Goal: Answer question/provide support: Share knowledge or assist other users

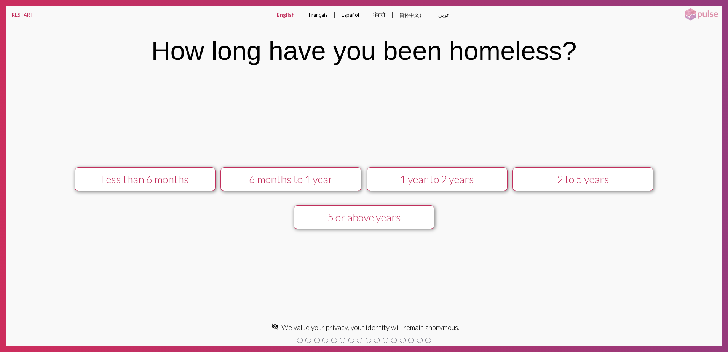
click at [159, 180] on div "Less than 6 months" at bounding box center [145, 179] width 126 height 13
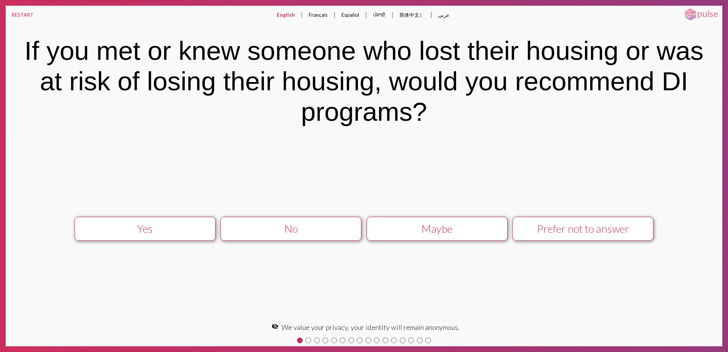
click at [173, 226] on div "Yes" at bounding box center [145, 228] width 126 height 13
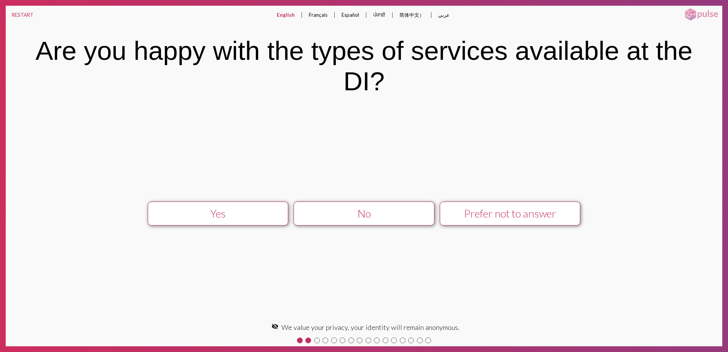
click at [178, 215] on div "Yes" at bounding box center [218, 213] width 126 height 13
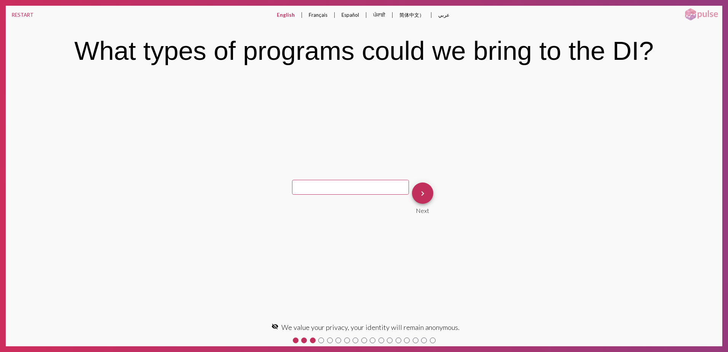
click at [421, 189] on mat-icon "keyboard_arrow_right" at bounding box center [422, 193] width 9 height 9
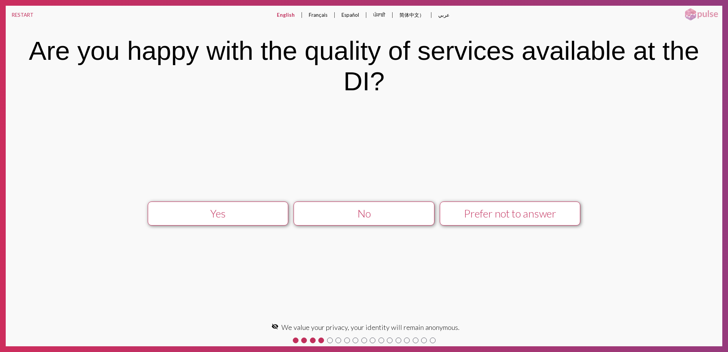
click at [252, 212] on div "Yes" at bounding box center [218, 213] width 126 height 13
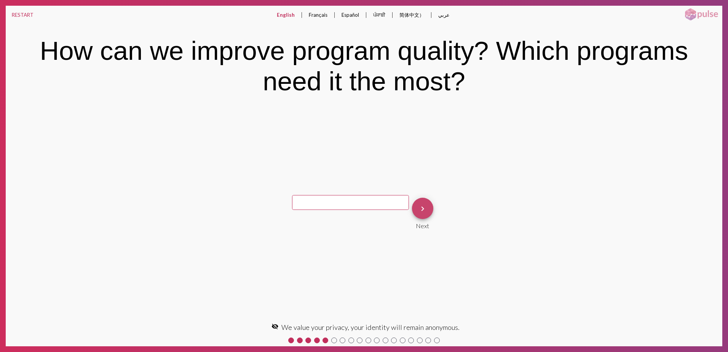
click at [421, 208] on mat-icon "keyboard_arrow_right" at bounding box center [422, 208] width 9 height 9
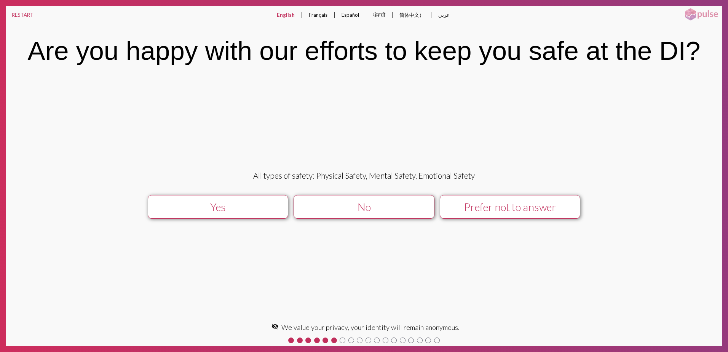
click at [228, 208] on div "Yes" at bounding box center [218, 207] width 126 height 13
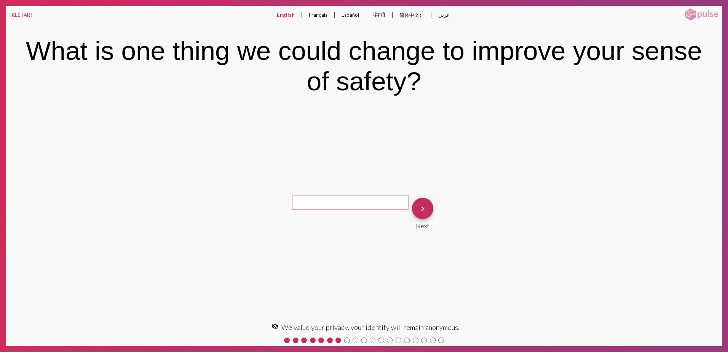
click at [421, 212] on mat-icon "keyboard_arrow_right" at bounding box center [422, 208] width 9 height 9
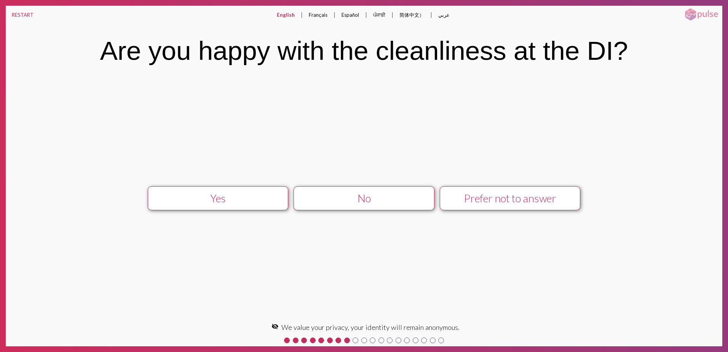
click at [244, 193] on div "Yes" at bounding box center [218, 198] width 126 height 13
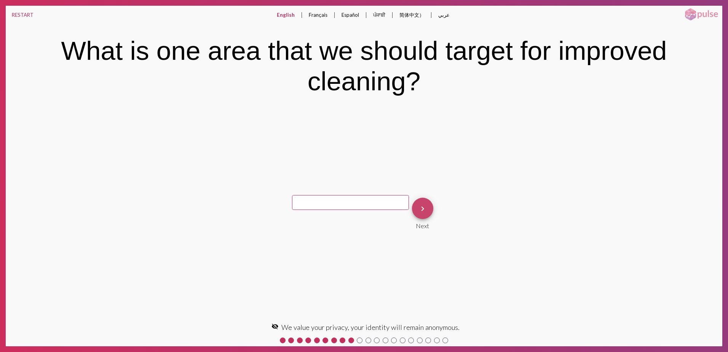
click at [421, 208] on mat-icon "keyboard_arrow_right" at bounding box center [422, 208] width 9 height 9
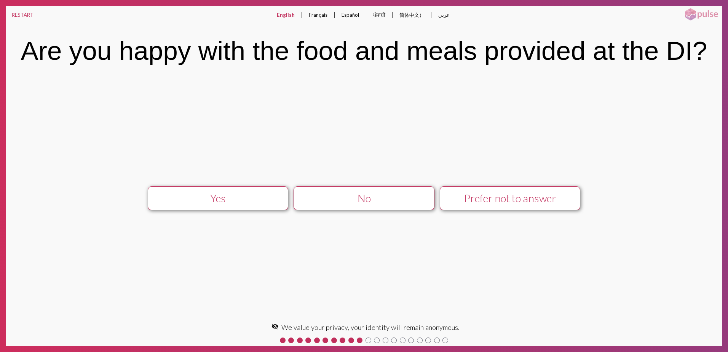
click at [246, 195] on div "Yes" at bounding box center [218, 198] width 126 height 13
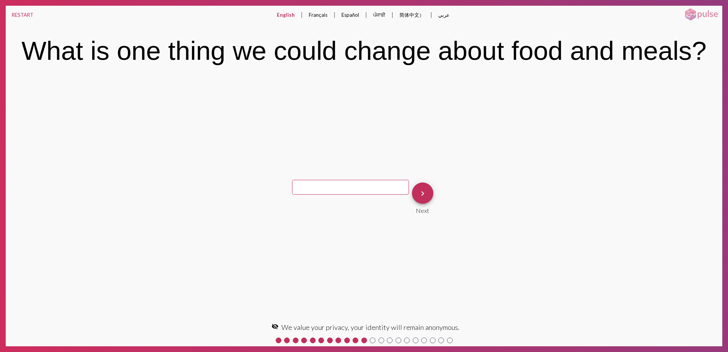
click at [425, 198] on span "keyboard_arrow_right" at bounding box center [422, 193] width 9 height 22
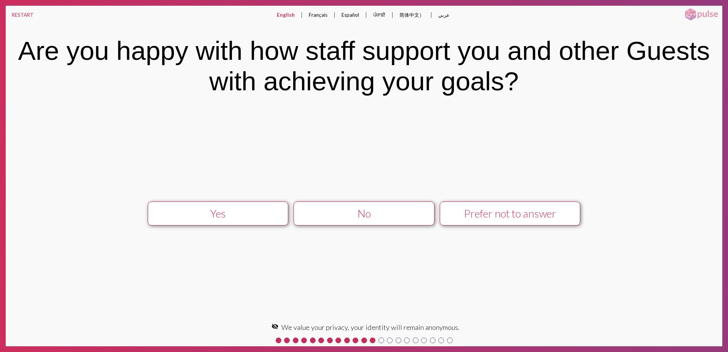
click at [228, 217] on div "Yes" at bounding box center [218, 213] width 126 height 13
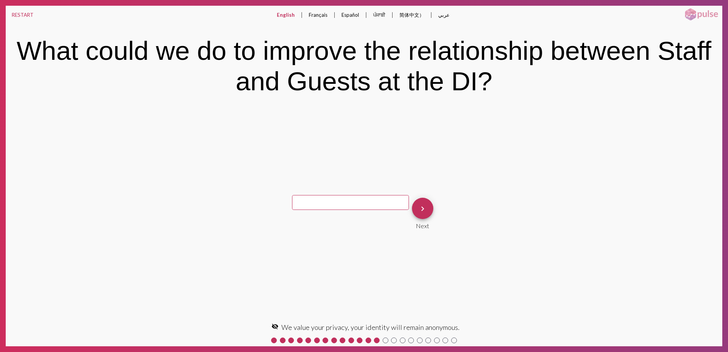
click at [426, 209] on button "keyboard_arrow_right" at bounding box center [422, 208] width 21 height 21
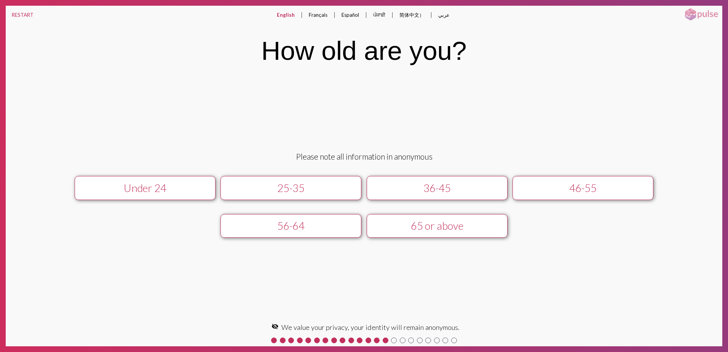
click at [182, 192] on div "Under 24" at bounding box center [145, 188] width 126 height 13
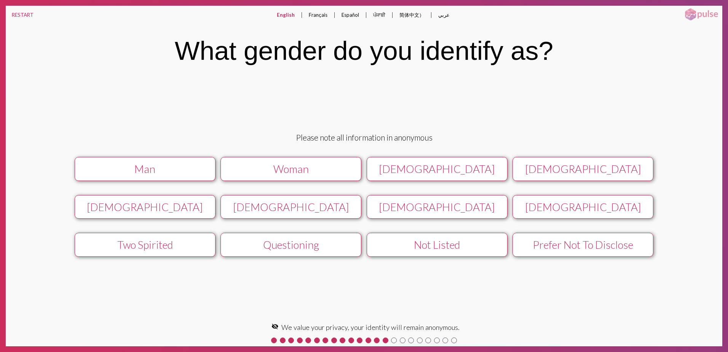
click at [180, 178] on button "Man" at bounding box center [145, 169] width 141 height 24
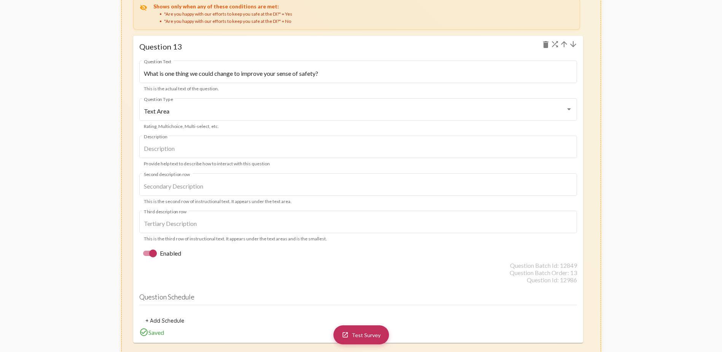
scroll to position [15244, 0]
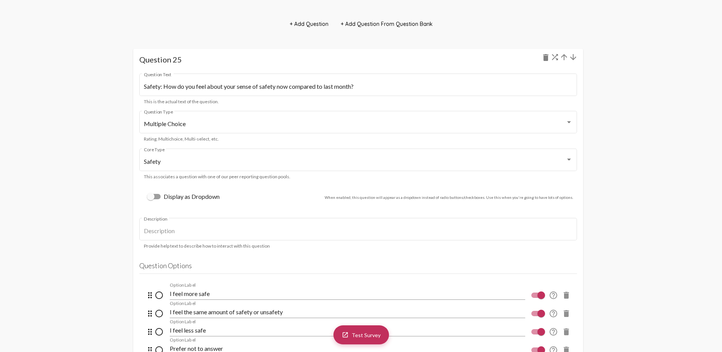
click at [563, 53] on mat-icon "arrow_upward" at bounding box center [564, 57] width 9 height 9
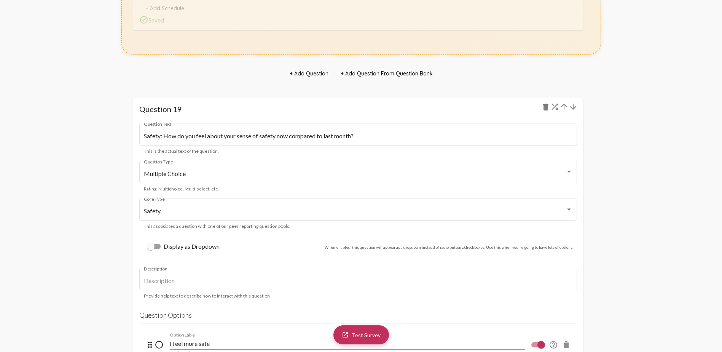
click at [565, 107] on mat-icon "arrow_upward" at bounding box center [564, 106] width 9 height 9
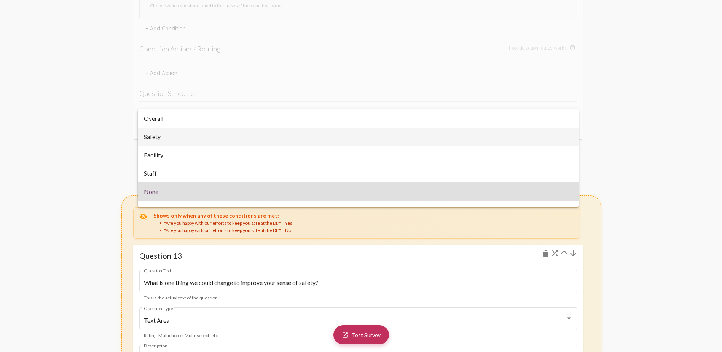
click at [265, 128] on span "Safety" at bounding box center [358, 137] width 429 height 18
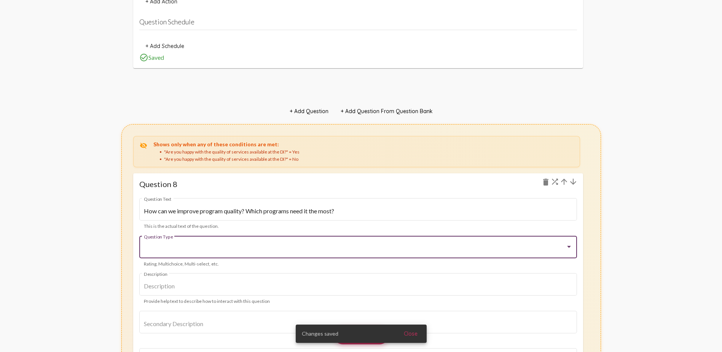
click at [222, 246] on div at bounding box center [355, 248] width 422 height 7
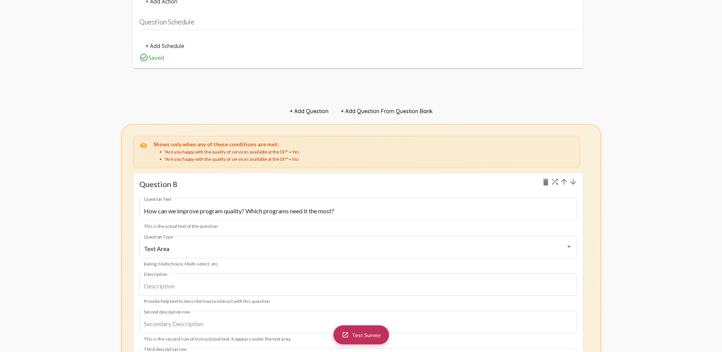
scroll to position [3707, 0]
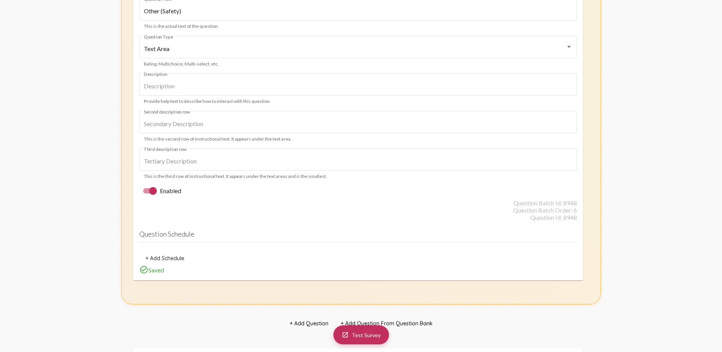
checkbox input "false"
click at [154, 189] on div at bounding box center [153, 191] width 8 height 8
click at [147, 193] on input "Enabled" at bounding box center [147, 193] width 0 height 0
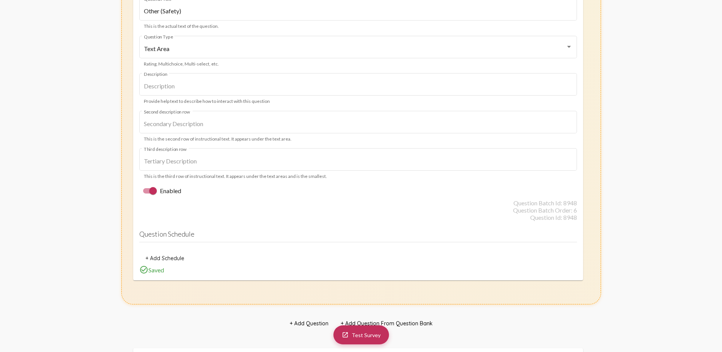
checkbox input "false"
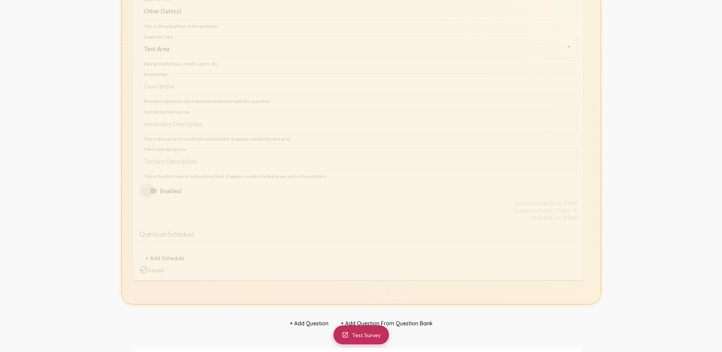
scroll to position [4317, 0]
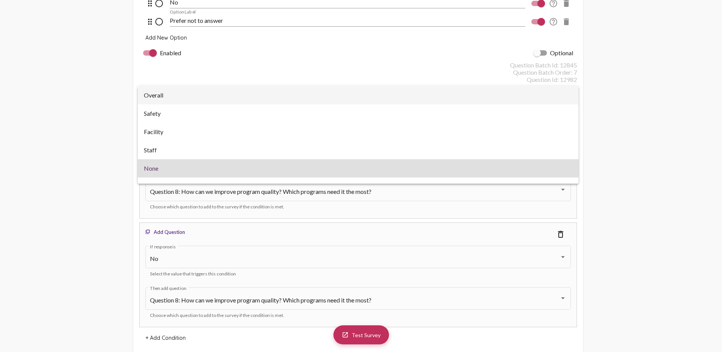
click at [187, 94] on span "Overall" at bounding box center [358, 95] width 429 height 18
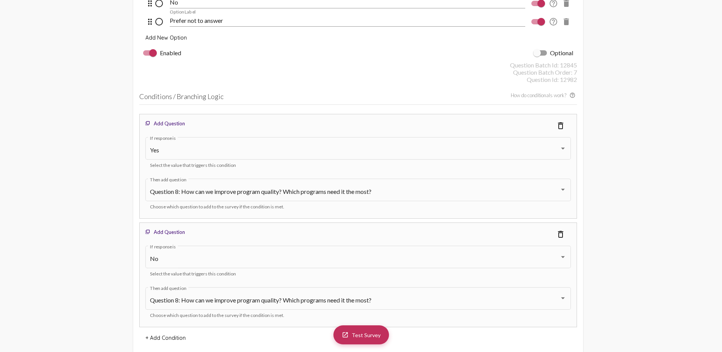
scroll to position [3060, 0]
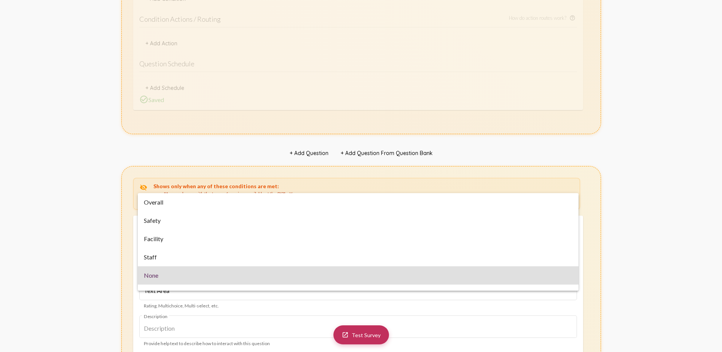
scroll to position [1537, 0]
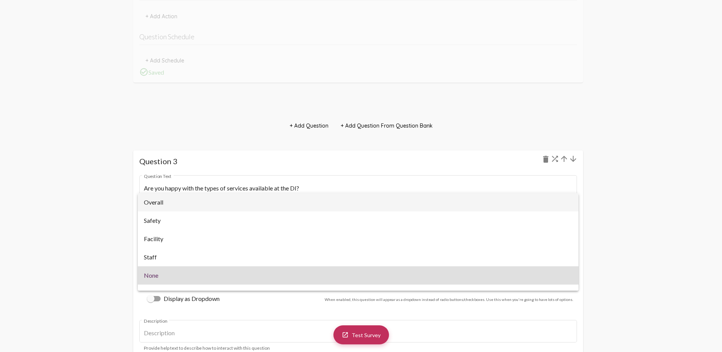
click at [174, 204] on span "Overall" at bounding box center [358, 202] width 429 height 18
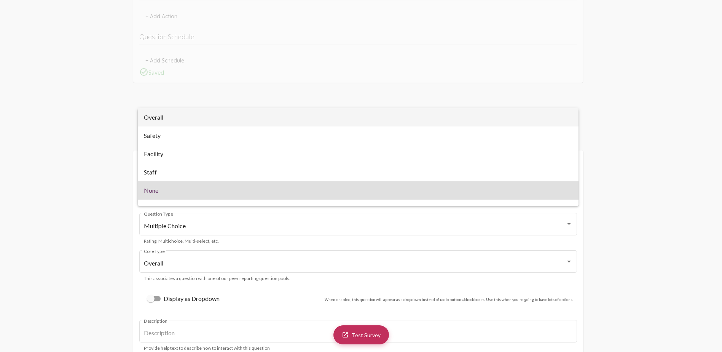
click at [172, 117] on span "Overall" at bounding box center [358, 117] width 429 height 18
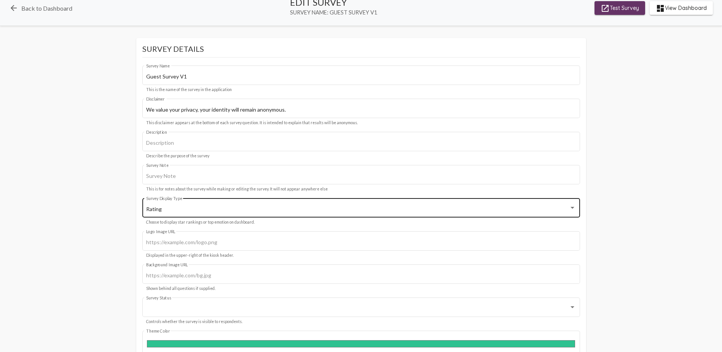
click at [199, 206] on div "Rating" at bounding box center [357, 209] width 423 height 6
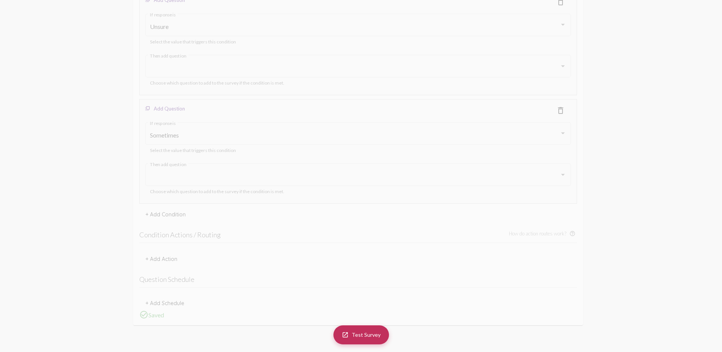
scroll to position [7768, 0]
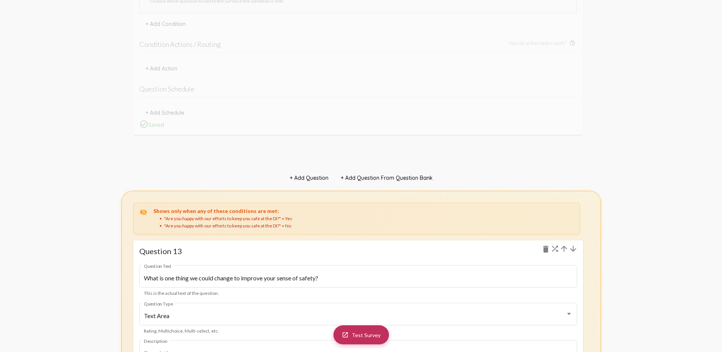
click at [564, 247] on mat-icon "arrow_upward" at bounding box center [564, 248] width 9 height 9
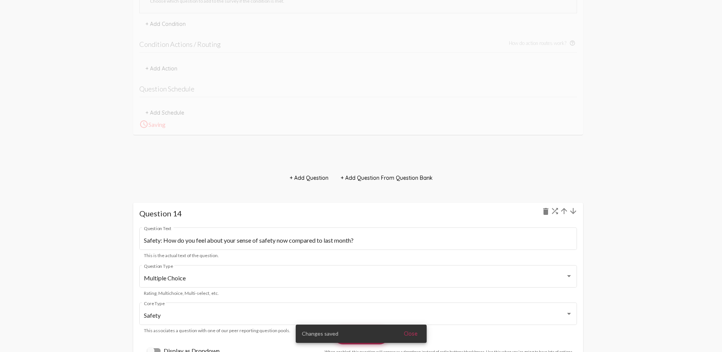
click at [564, 212] on mat-icon "arrow_upward" at bounding box center [564, 210] width 9 height 9
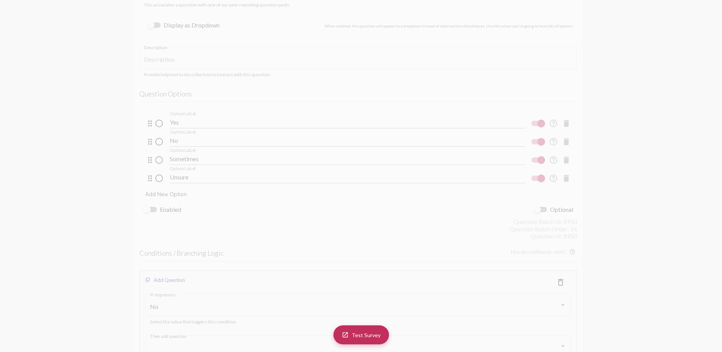
scroll to position [8760, 0]
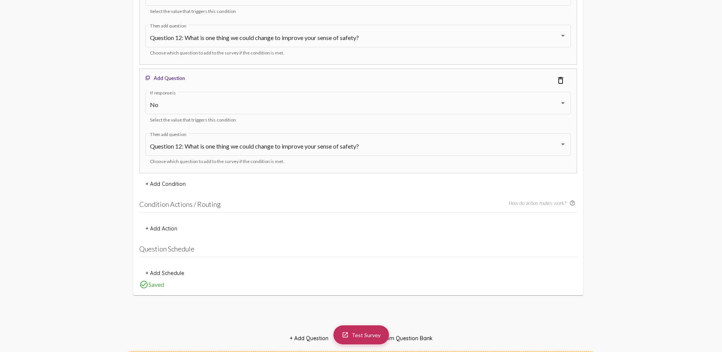
scroll to position [6589, 0]
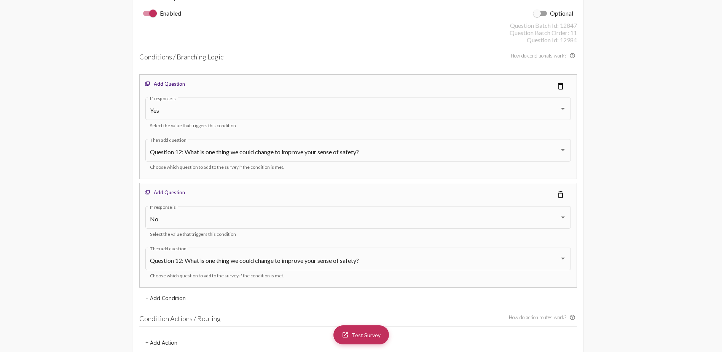
click at [561, 86] on mat-icon "delete_outline" at bounding box center [560, 85] width 9 height 9
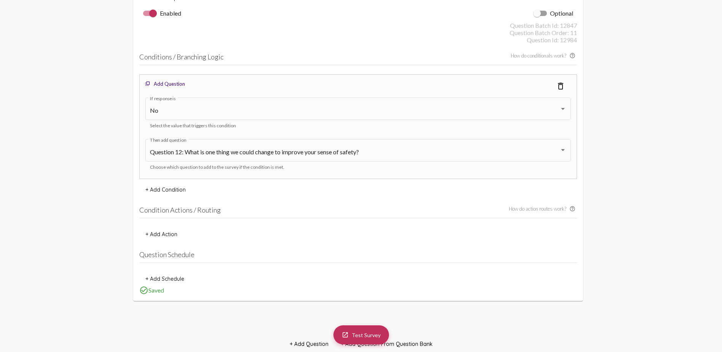
click at [561, 86] on mat-icon "delete_outline" at bounding box center [560, 85] width 9 height 9
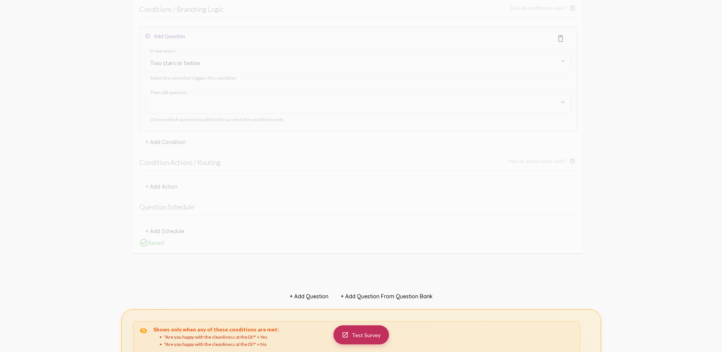
scroll to position [10587, 0]
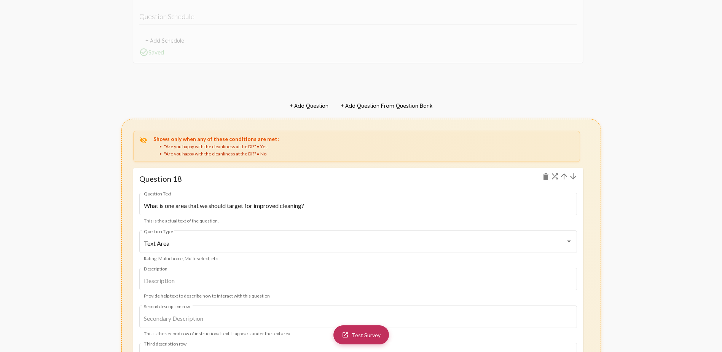
click at [564, 175] on mat-icon "arrow_upward" at bounding box center [564, 176] width 9 height 9
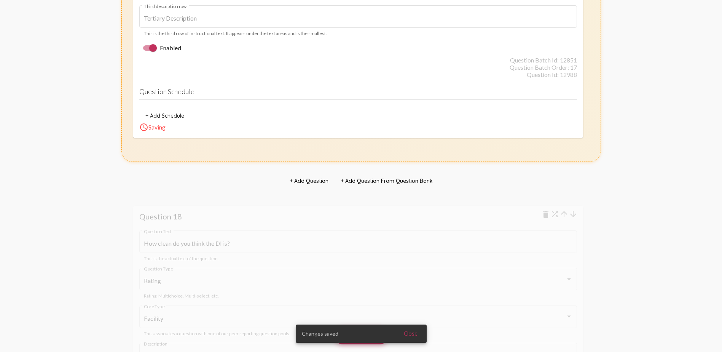
scroll to position [9705, 0]
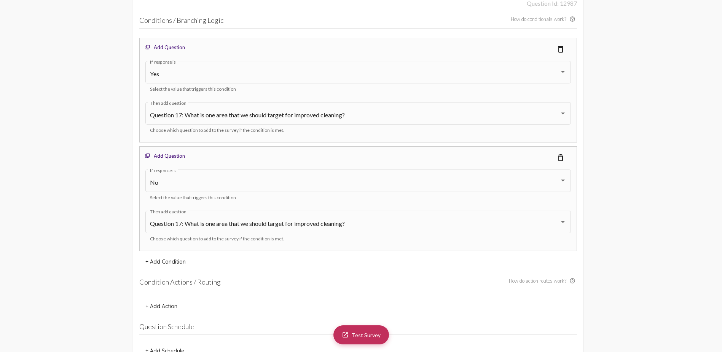
click at [563, 45] on mat-icon "delete_outline" at bounding box center [560, 49] width 9 height 9
click at [563, 153] on mat-icon "delete_outline" at bounding box center [560, 157] width 9 height 9
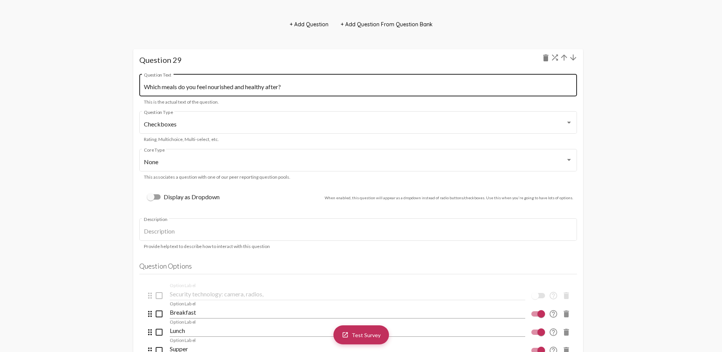
scroll to position [16826, 0]
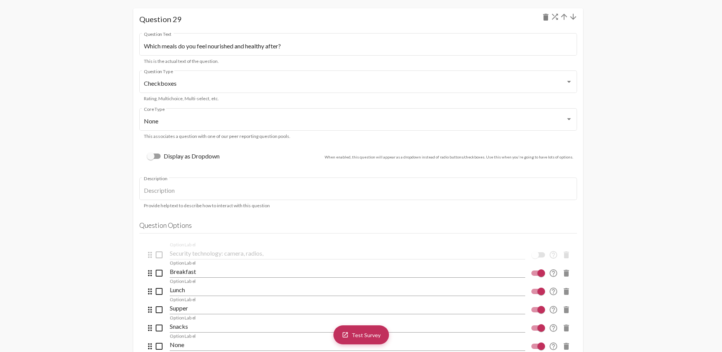
click at [564, 16] on mat-icon "arrow_upward" at bounding box center [564, 16] width 9 height 9
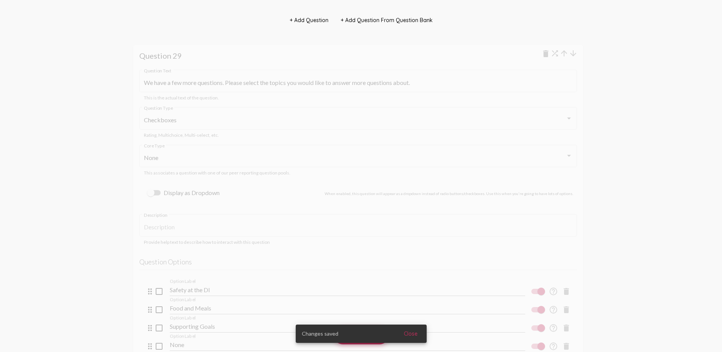
scroll to position [16255, 0]
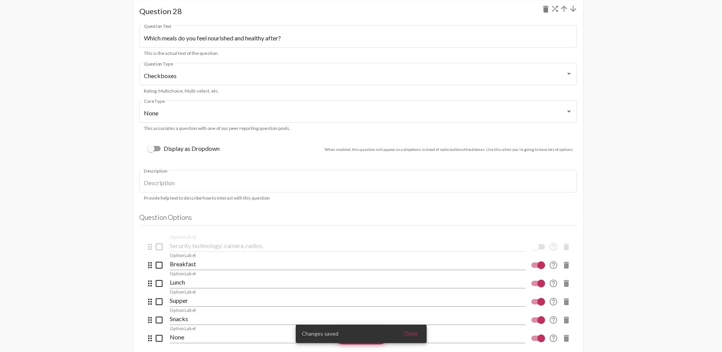
click at [564, 13] on mat-icon "arrow_upward" at bounding box center [564, 8] width 9 height 9
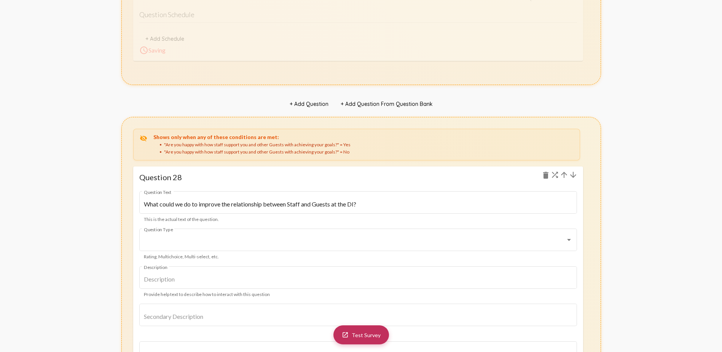
scroll to position [16306, 0]
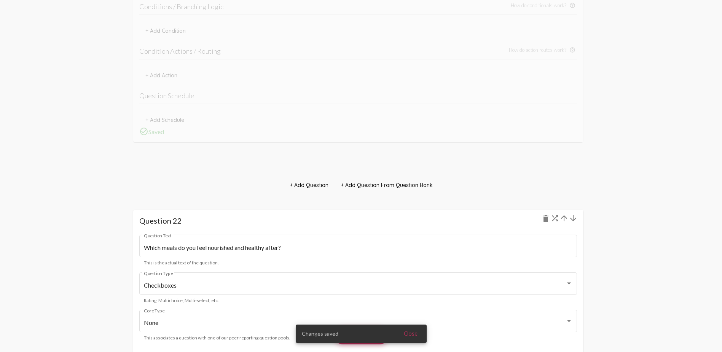
scroll to position [12143, 0]
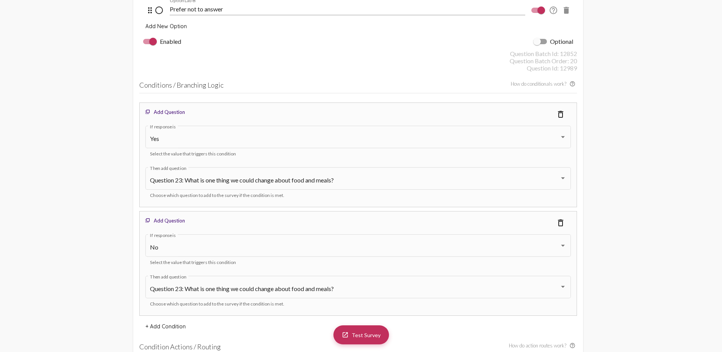
scroll to position [12028, 0]
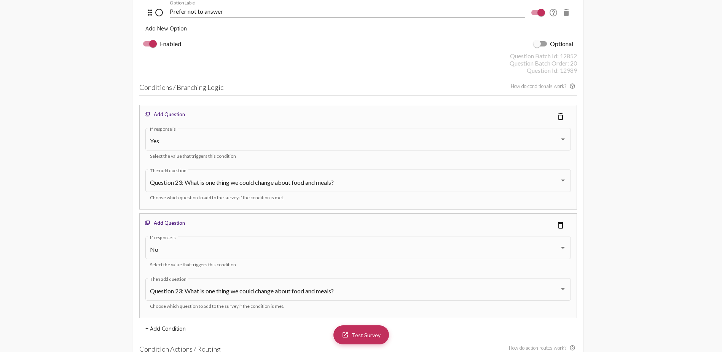
click at [560, 117] on mat-icon "delete_outline" at bounding box center [560, 116] width 9 height 9
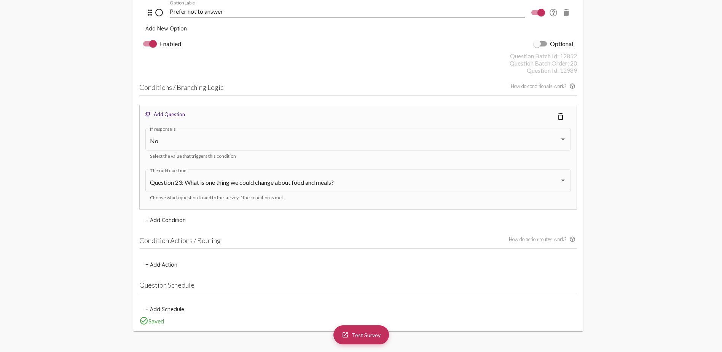
click at [561, 117] on mat-icon "delete_outline" at bounding box center [560, 116] width 9 height 9
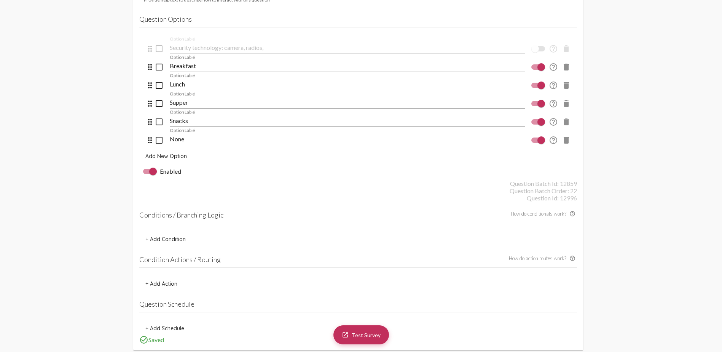
scroll to position [12828, 0]
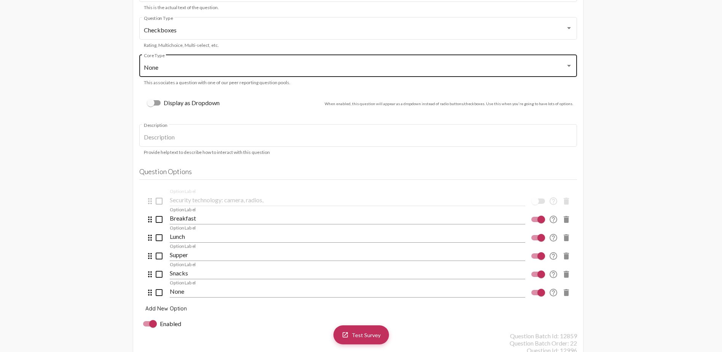
click at [168, 69] on div "None" at bounding box center [355, 67] width 422 height 7
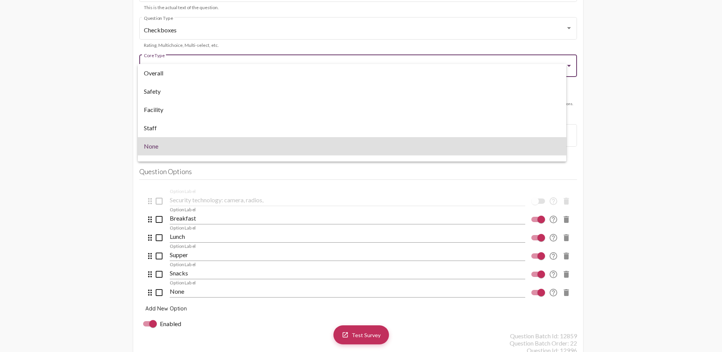
scroll to position [12, 0]
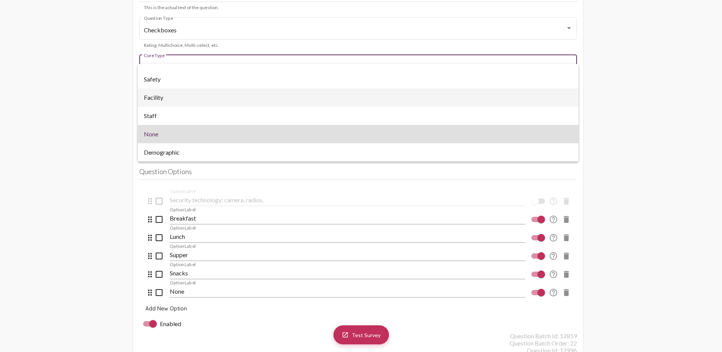
click at [165, 99] on span "Facility" at bounding box center [358, 97] width 429 height 18
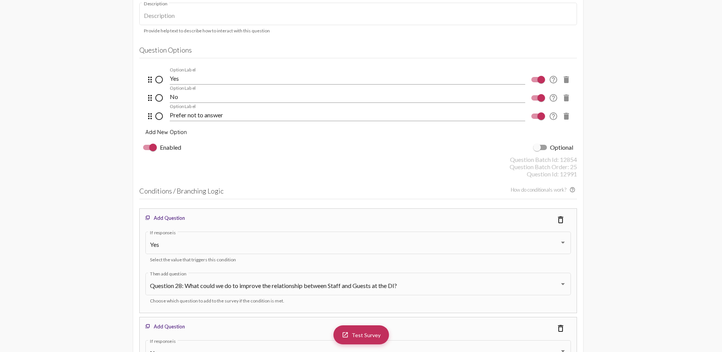
scroll to position [14503, 0]
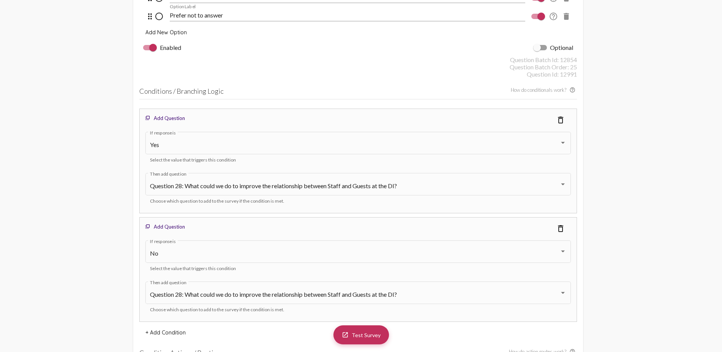
click at [560, 118] on mat-icon "delete_outline" at bounding box center [560, 119] width 9 height 9
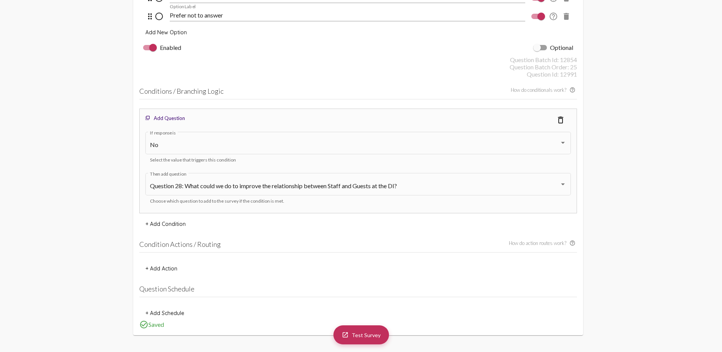
click at [560, 118] on mat-icon "delete_outline" at bounding box center [560, 119] width 9 height 9
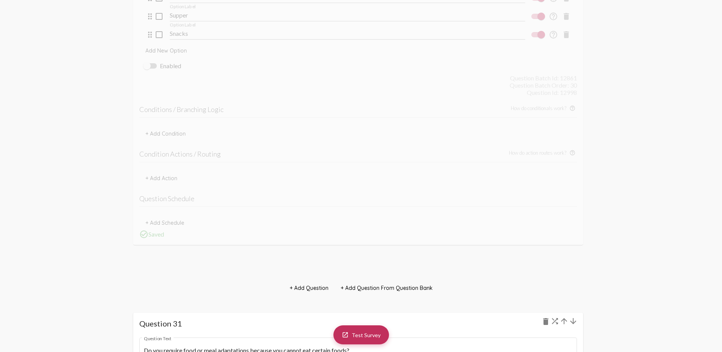
scroll to position [17436, 0]
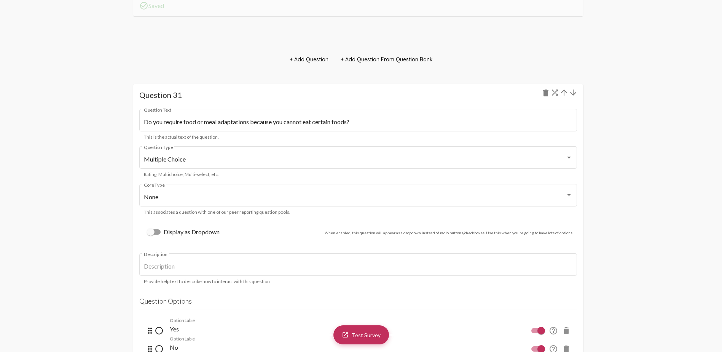
click at [564, 91] on mat-icon "arrow_upward" at bounding box center [564, 92] width 9 height 9
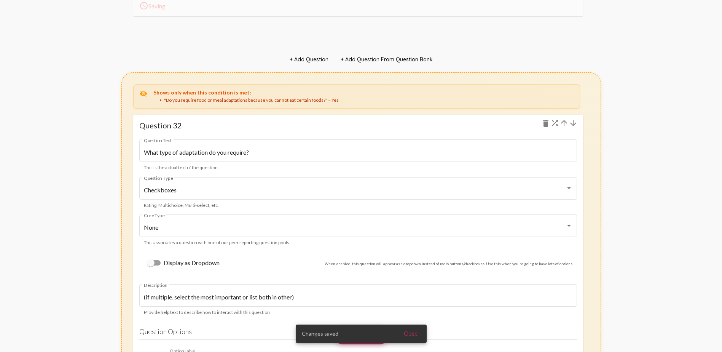
click at [565, 123] on mat-icon "arrow_upward" at bounding box center [564, 122] width 9 height 9
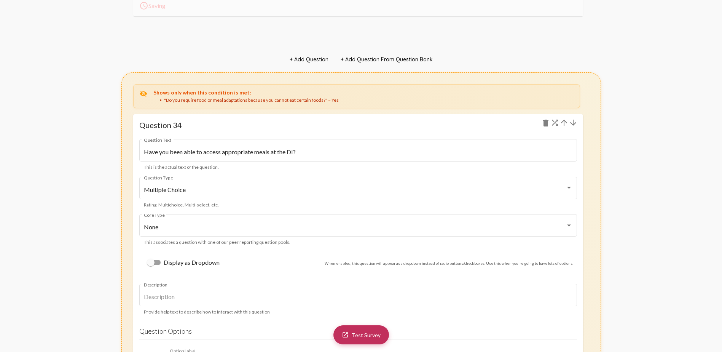
click at [565, 123] on mat-icon "arrow_upward" at bounding box center [564, 122] width 9 height 9
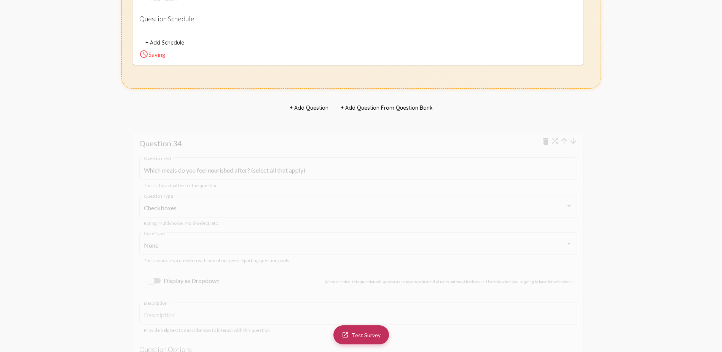
scroll to position [18162, 0]
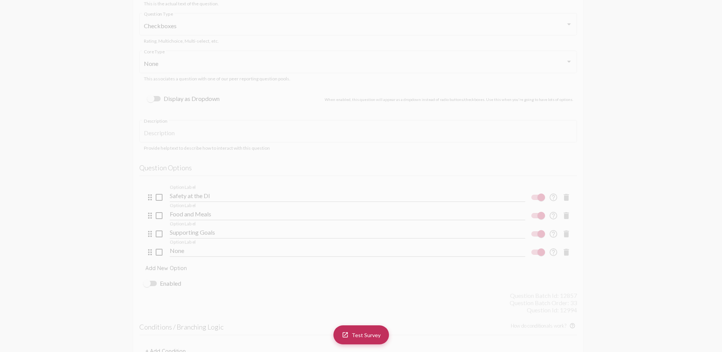
scroll to position [14206, 0]
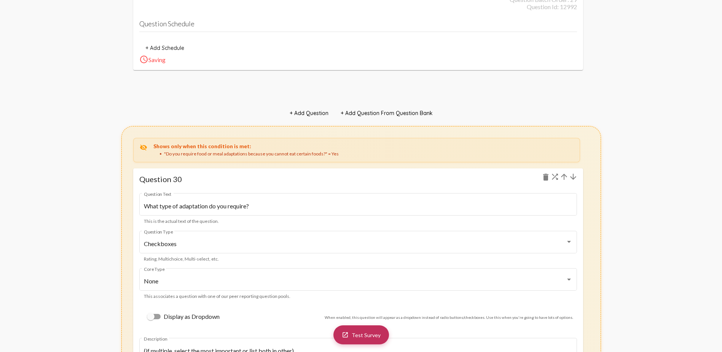
click at [564, 177] on mat-icon "arrow_upward" at bounding box center [564, 176] width 9 height 9
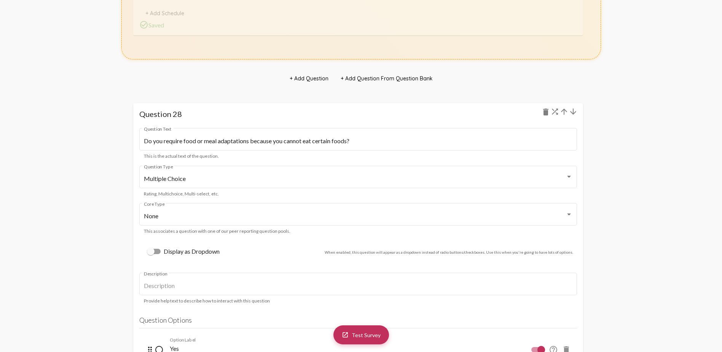
click at [562, 111] on mat-icon "arrow_upward" at bounding box center [564, 111] width 9 height 9
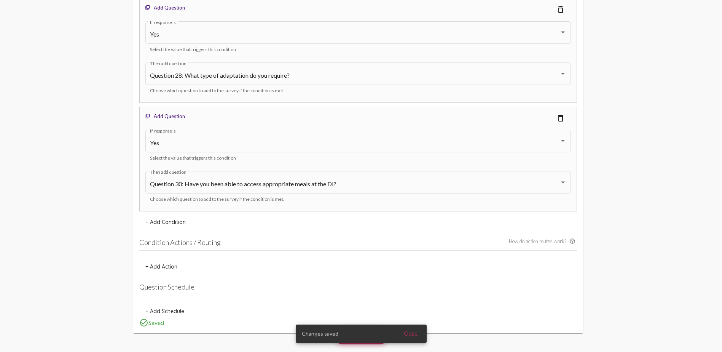
scroll to position [15241, 0]
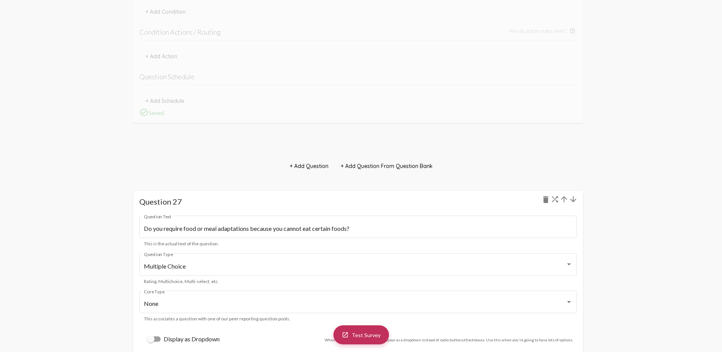
click at [565, 198] on mat-icon "arrow_upward" at bounding box center [564, 199] width 9 height 9
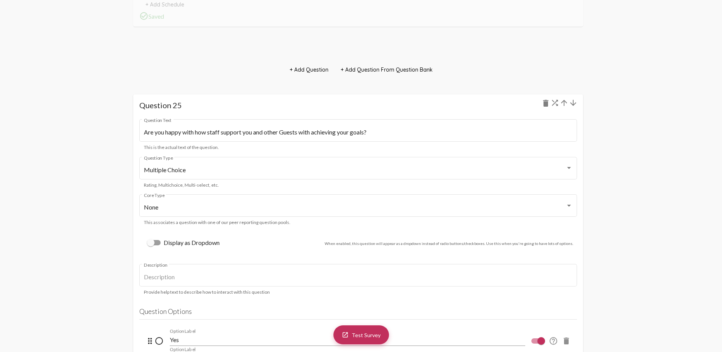
click at [573, 98] on mat-icon "arrow_downward" at bounding box center [573, 102] width 9 height 9
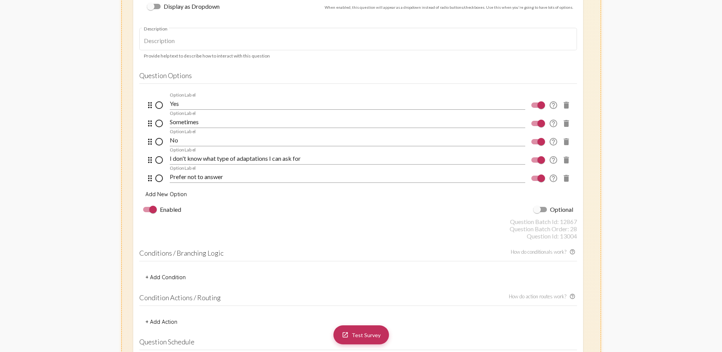
scroll to position [20296, 0]
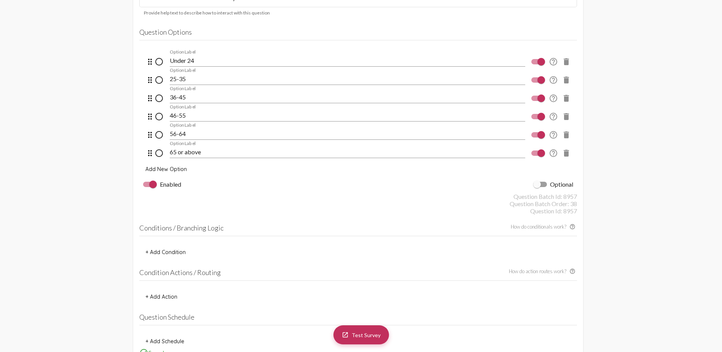
scroll to position [22238, 0]
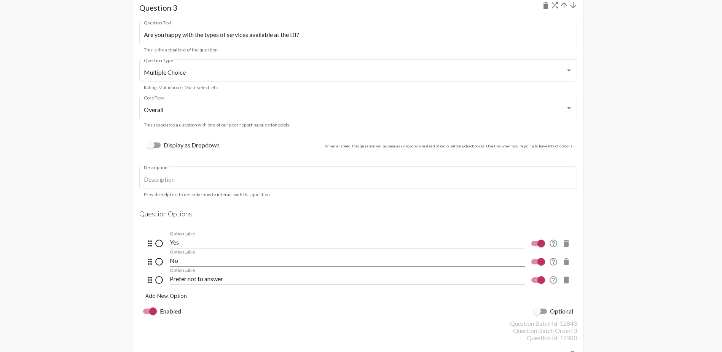
scroll to position [0, 0]
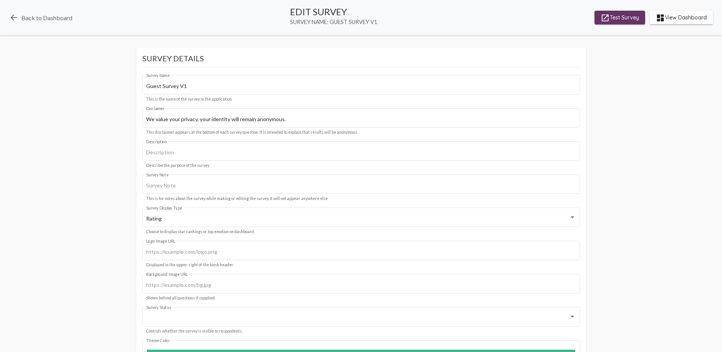
click at [617, 18] on span "launch Test Survey" at bounding box center [620, 18] width 38 height 14
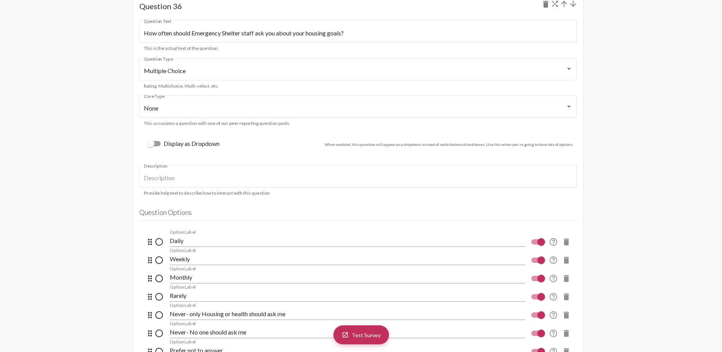
scroll to position [20865, 0]
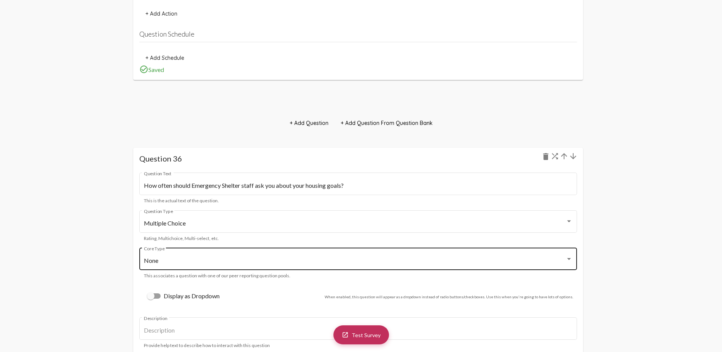
click at [187, 251] on div "None Core Type" at bounding box center [358, 258] width 429 height 24
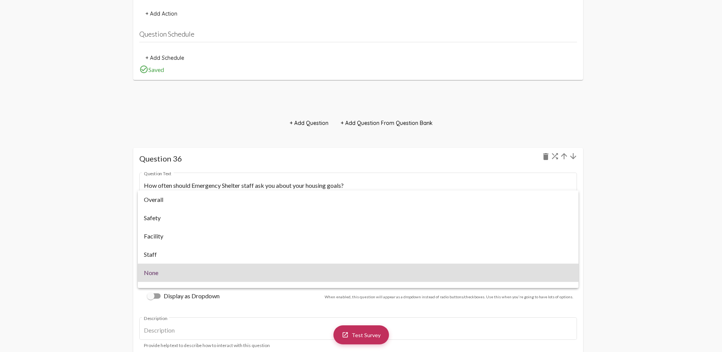
scroll to position [12, 0]
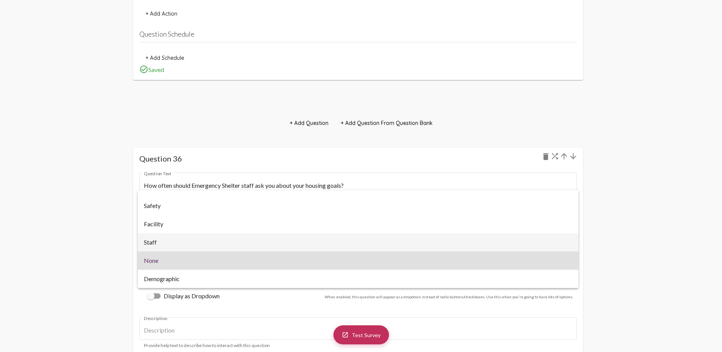
click at [188, 241] on span "Staff" at bounding box center [358, 242] width 429 height 18
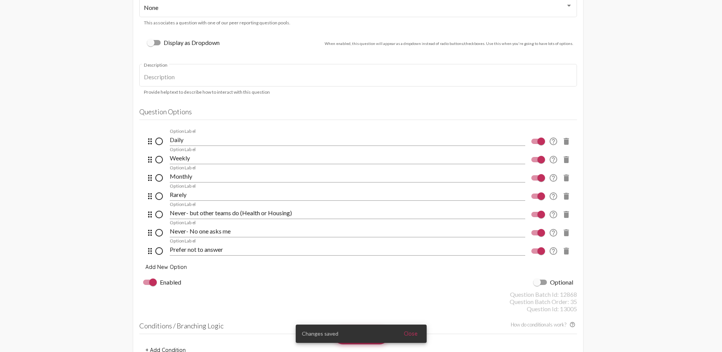
scroll to position [20294, 0]
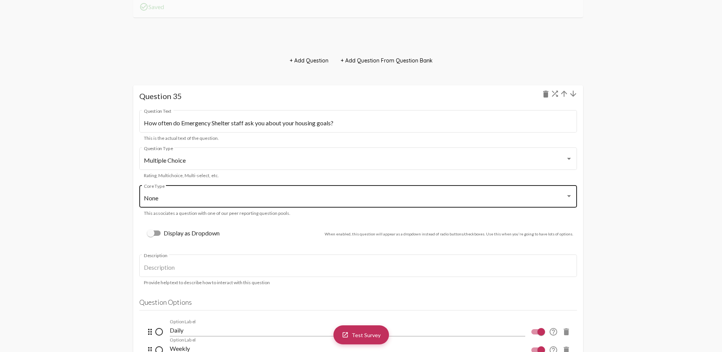
click at [188, 196] on div "None" at bounding box center [355, 198] width 422 height 7
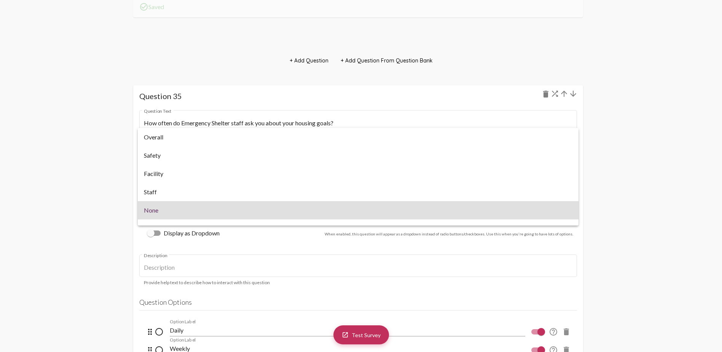
scroll to position [12, 0]
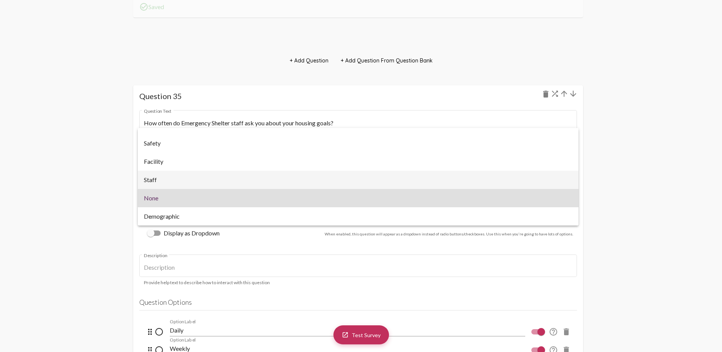
click at [192, 180] on span "Staff" at bounding box center [358, 180] width 429 height 18
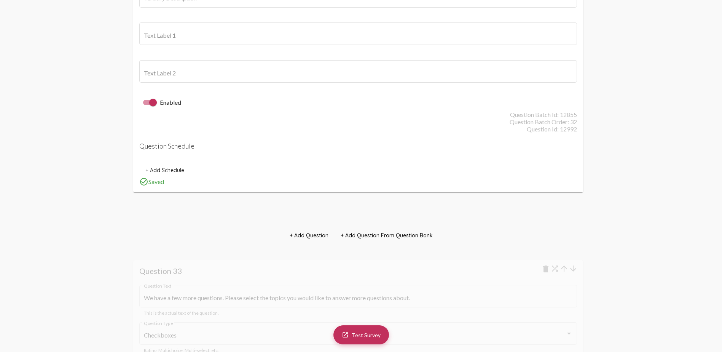
scroll to position [18732, 0]
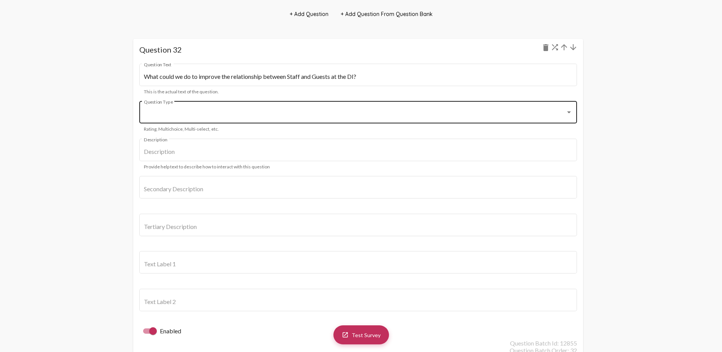
click at [222, 107] on div "Question Type" at bounding box center [358, 111] width 429 height 24
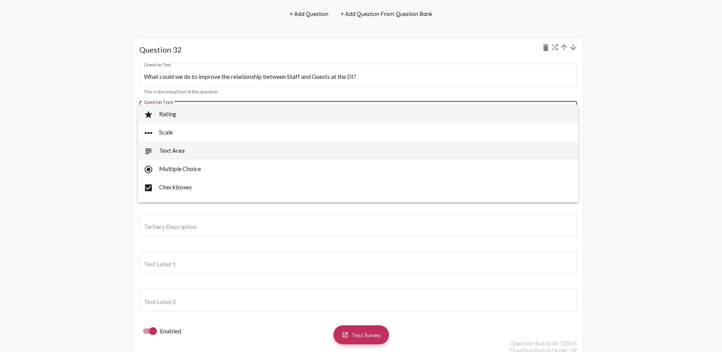
click at [197, 147] on span "subject Text Area" at bounding box center [358, 150] width 429 height 18
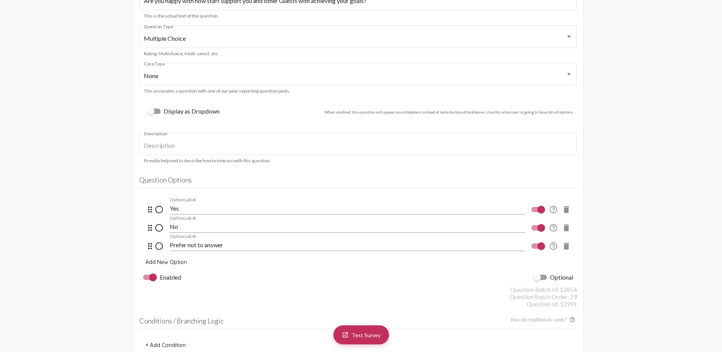
scroll to position [17057, 0]
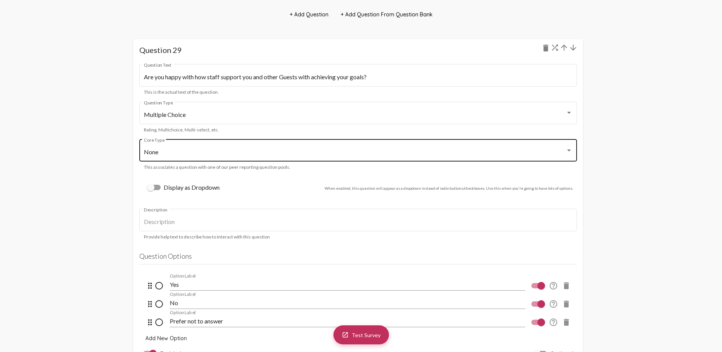
click at [178, 156] on div "None Core Type" at bounding box center [358, 149] width 429 height 24
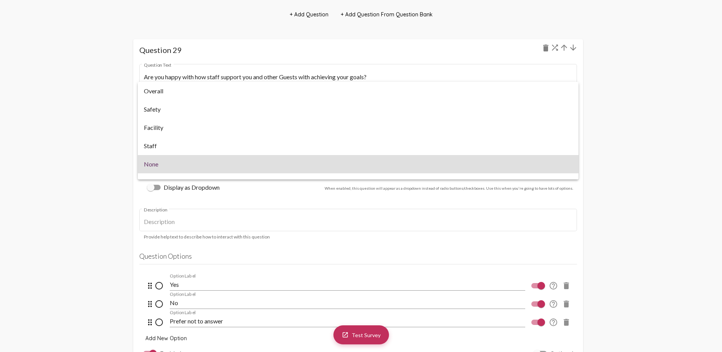
scroll to position [12, 0]
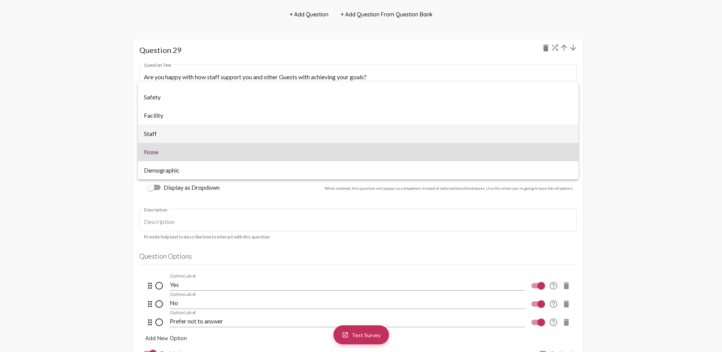
click at [181, 132] on span "Staff" at bounding box center [358, 134] width 429 height 18
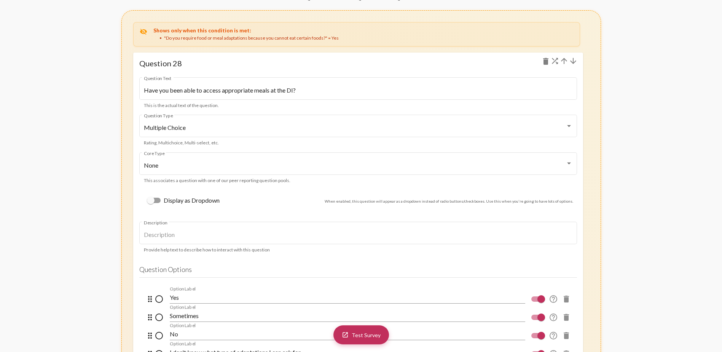
scroll to position [16448, 0]
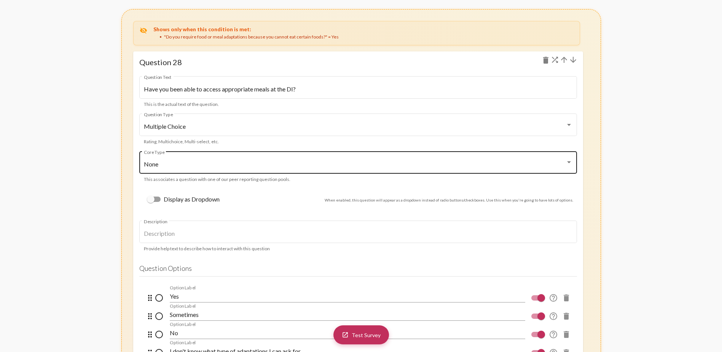
click at [184, 164] on div "None" at bounding box center [355, 164] width 422 height 7
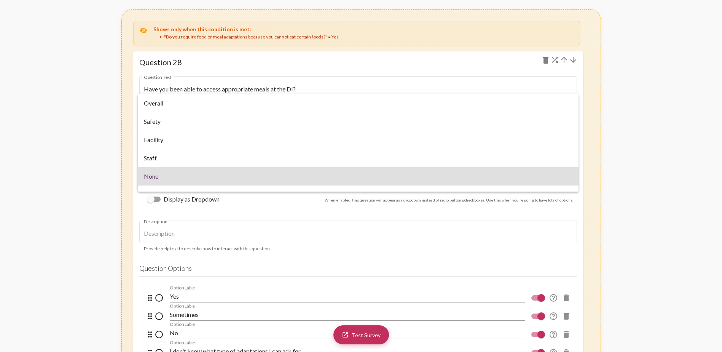
scroll to position [12, 0]
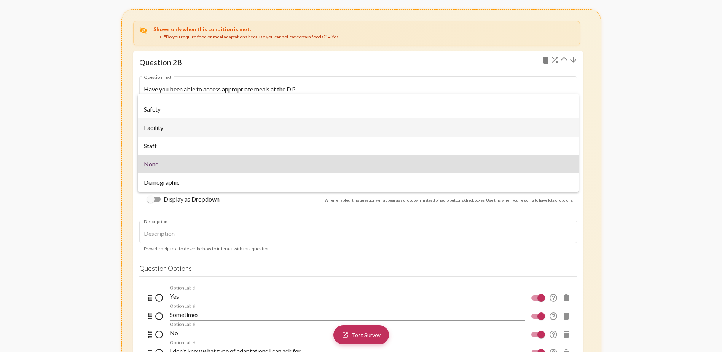
click at [188, 132] on span "Facility" at bounding box center [358, 127] width 429 height 18
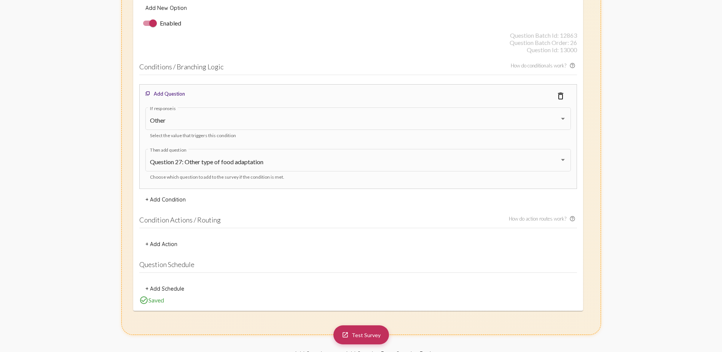
scroll to position [15839, 0]
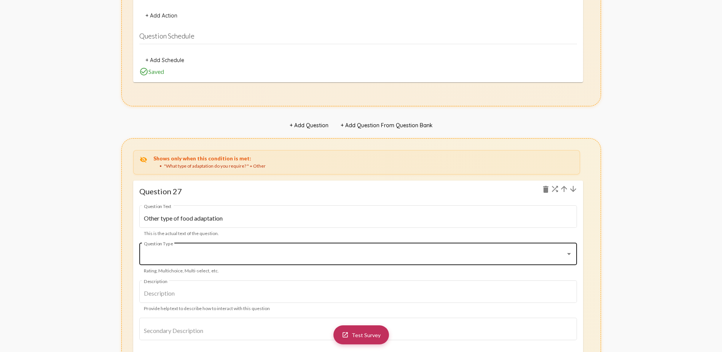
click at [203, 252] on div "Question Type" at bounding box center [358, 253] width 429 height 24
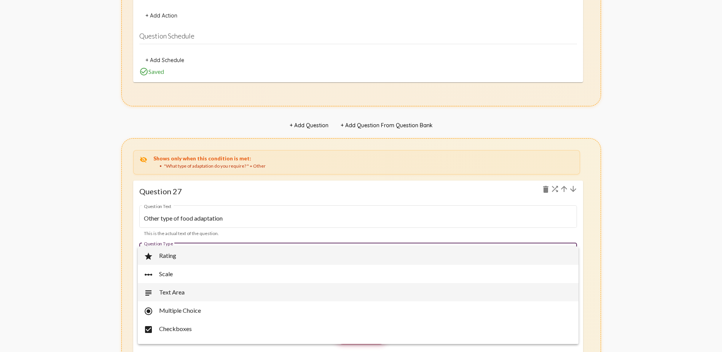
click at [189, 290] on span "subject Text Area" at bounding box center [358, 292] width 429 height 18
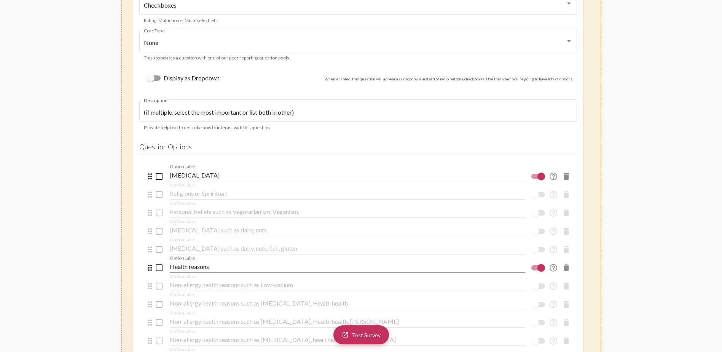
scroll to position [15039, 0]
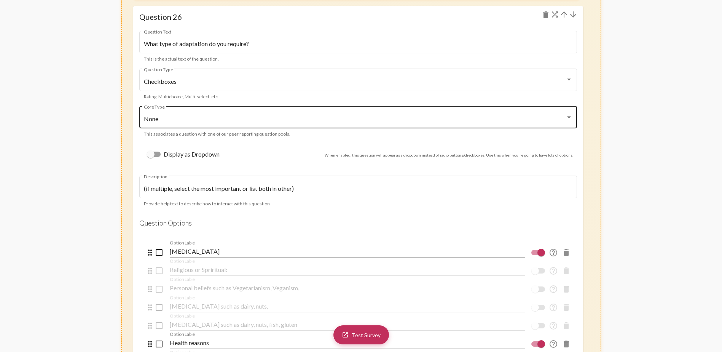
click at [244, 111] on div "None Core Type" at bounding box center [358, 116] width 429 height 24
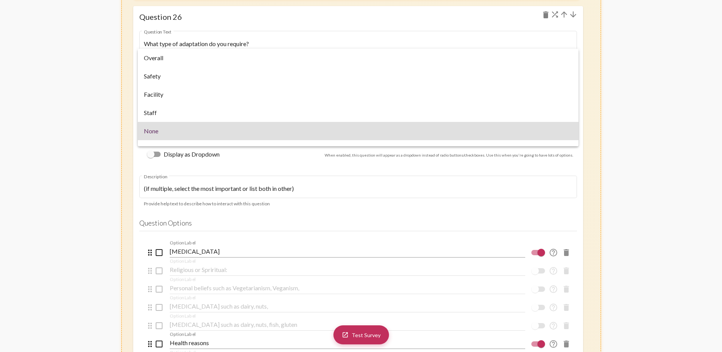
scroll to position [12, 0]
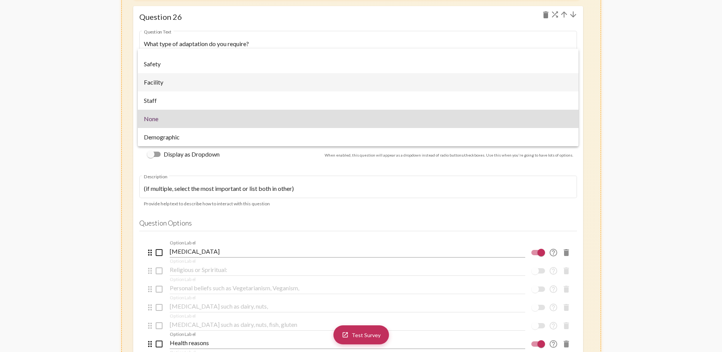
click at [237, 76] on span "Facility" at bounding box center [358, 82] width 429 height 18
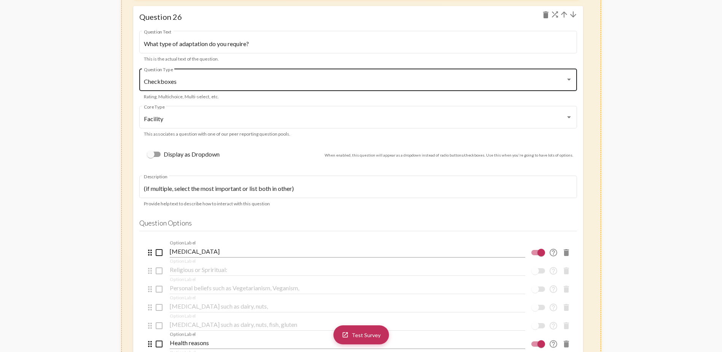
scroll to position [15001, 0]
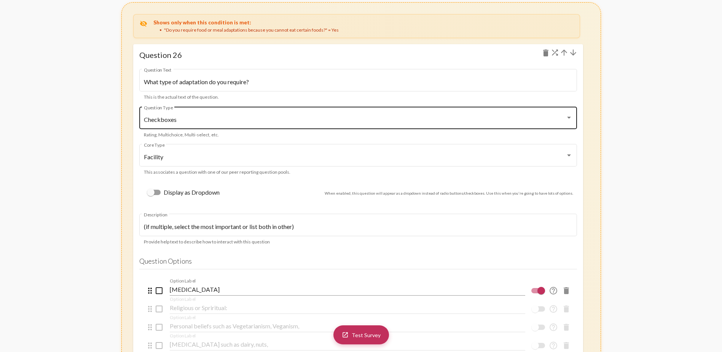
click at [229, 117] on div "Checkboxes" at bounding box center [355, 119] width 422 height 7
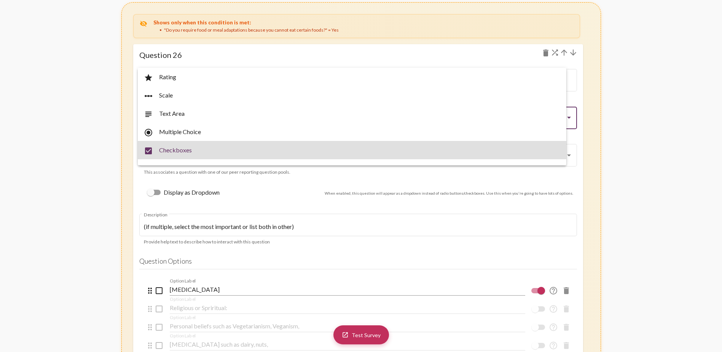
scroll to position [30, 0]
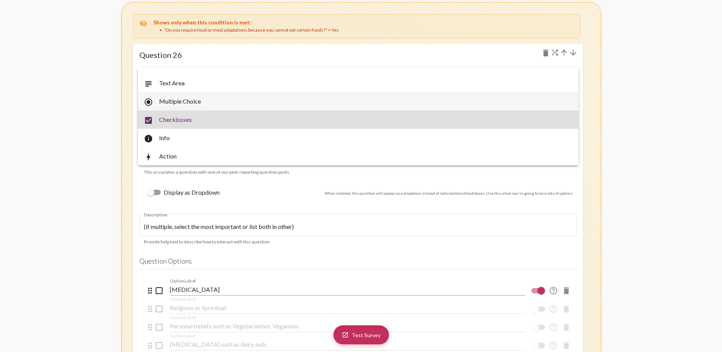
click at [233, 101] on span "radio_button_checked Multiple Choice" at bounding box center [358, 101] width 429 height 18
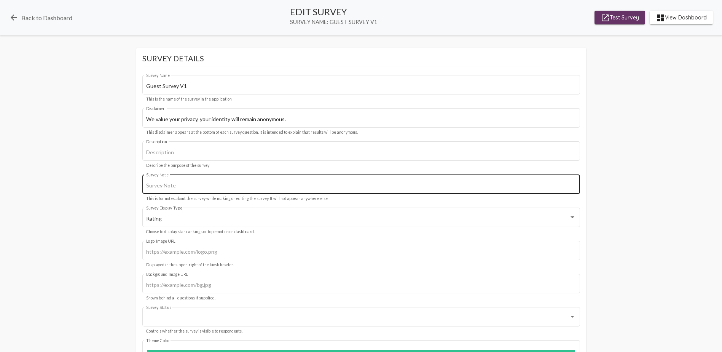
scroll to position [114, 0]
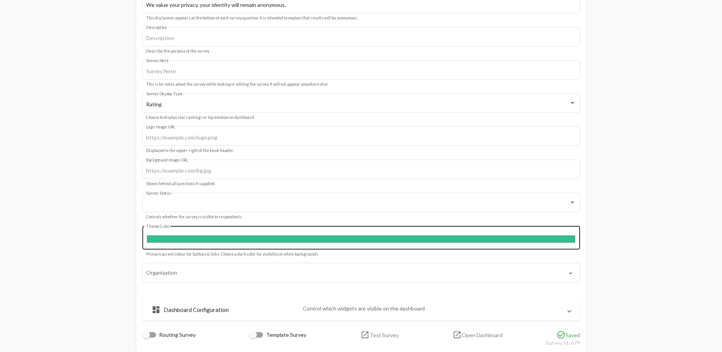
click at [300, 237] on input "#2fc190" at bounding box center [361, 239] width 430 height 10
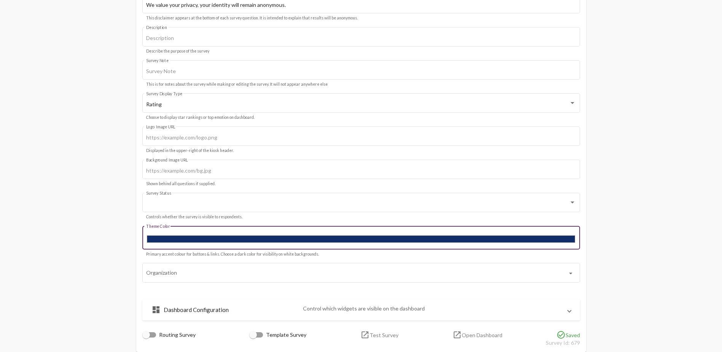
type input "#102e6a"
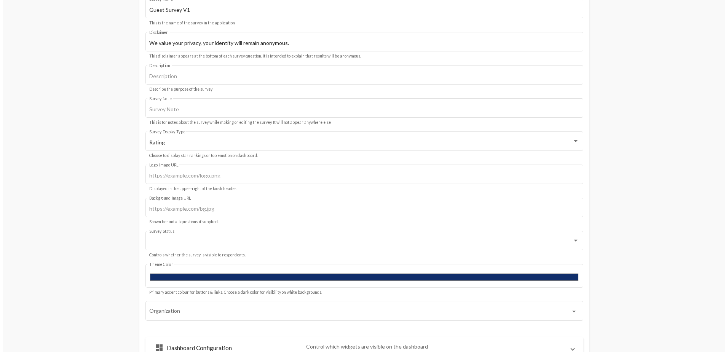
scroll to position [0, 0]
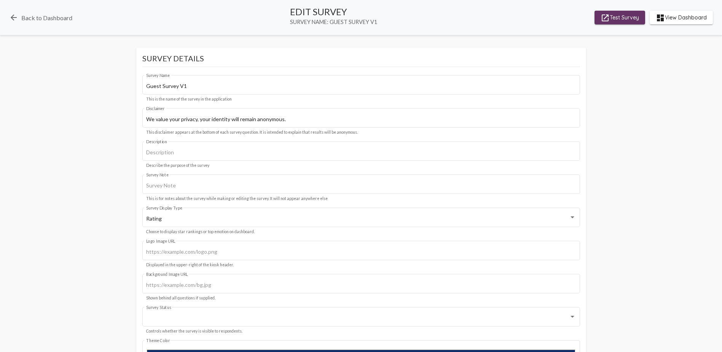
click at [612, 18] on span "launch Test Survey" at bounding box center [620, 18] width 38 height 14
click at [686, 19] on span "dashboard View Dashboard" at bounding box center [681, 18] width 51 height 14
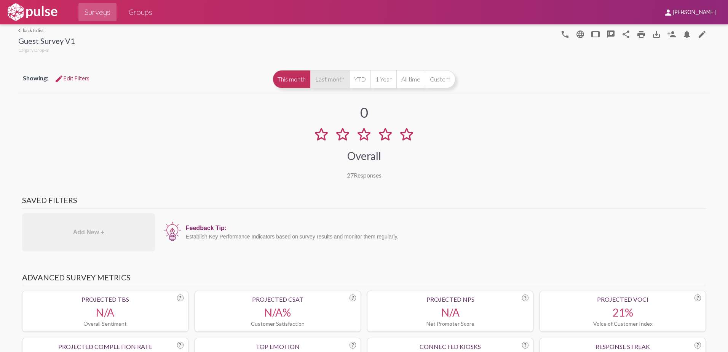
click at [325, 79] on button "Last month" at bounding box center [329, 79] width 39 height 18
click at [291, 76] on button "This month" at bounding box center [292, 79] width 38 height 18
click at [332, 78] on button "Last month" at bounding box center [329, 79] width 39 height 18
click at [436, 78] on button "Custom" at bounding box center [440, 79] width 30 height 18
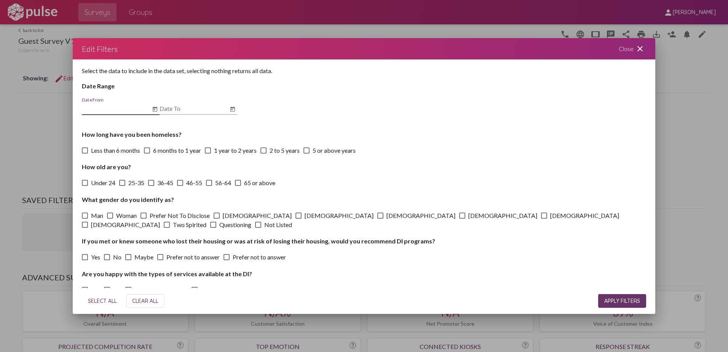
click at [107, 301] on span "SELECT ALL" at bounding box center [102, 300] width 29 height 7
checkbox input "true"
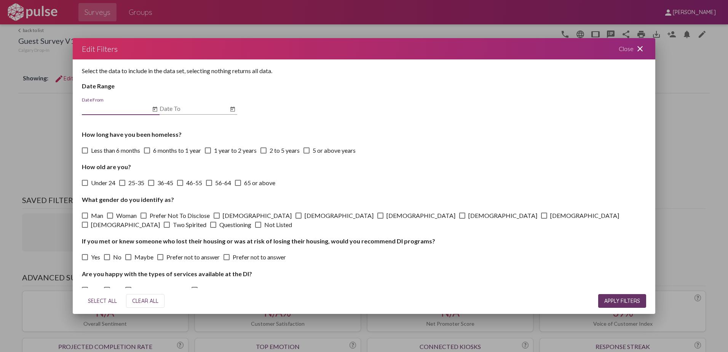
checkbox input "true"
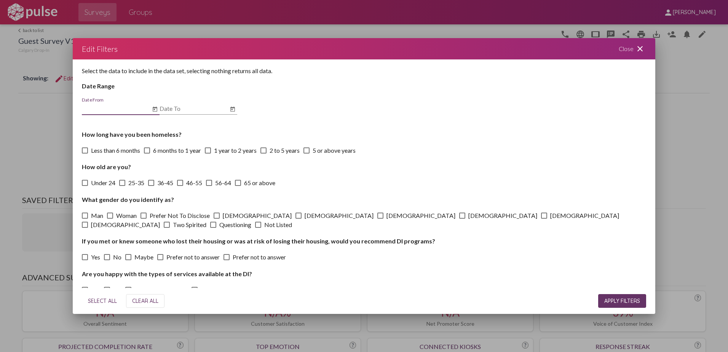
checkbox input "true"
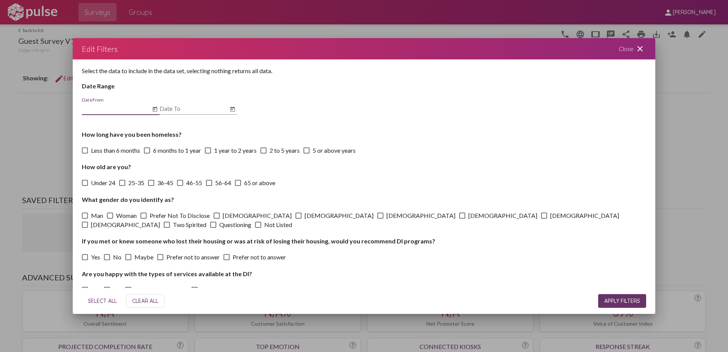
checkbox input "true"
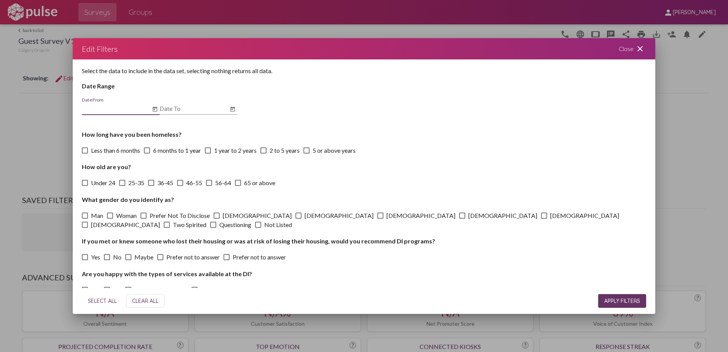
checkbox input "true"
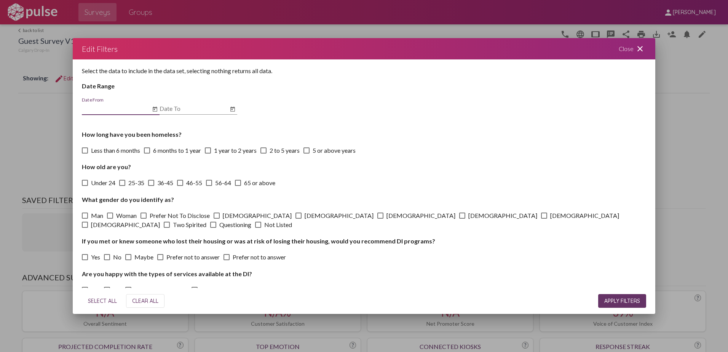
checkbox input "true"
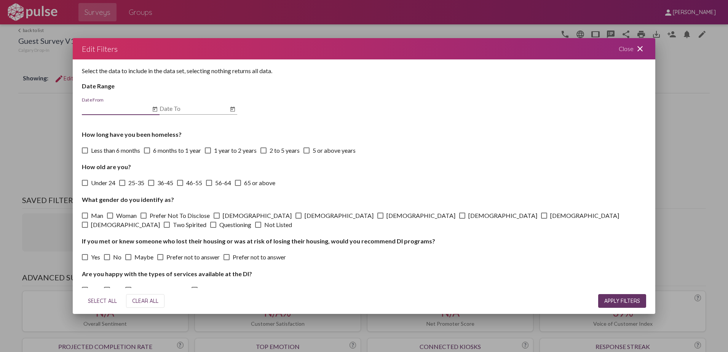
checkbox input "true"
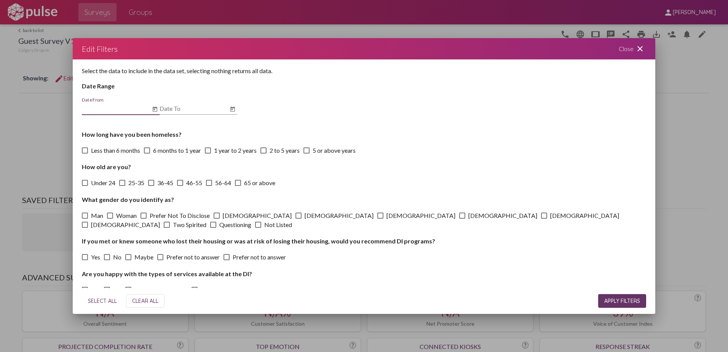
checkbox input "true"
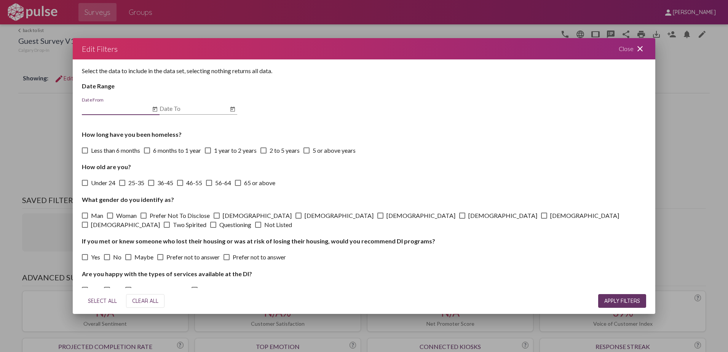
checkbox input "true"
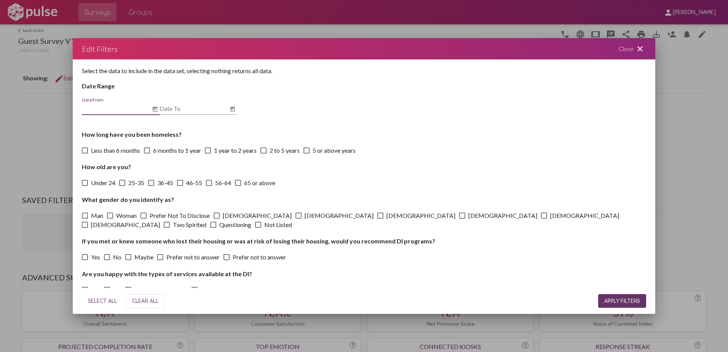
checkbox input "true"
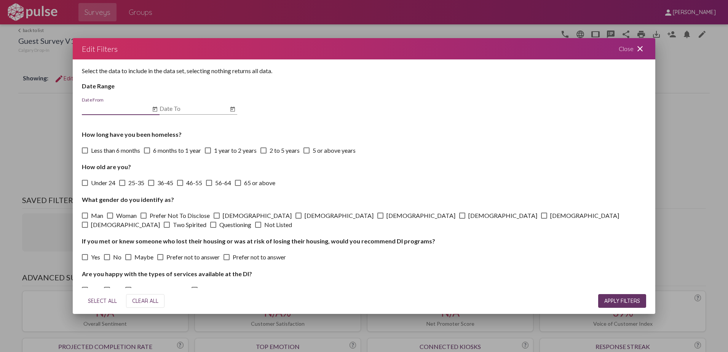
checkbox input "true"
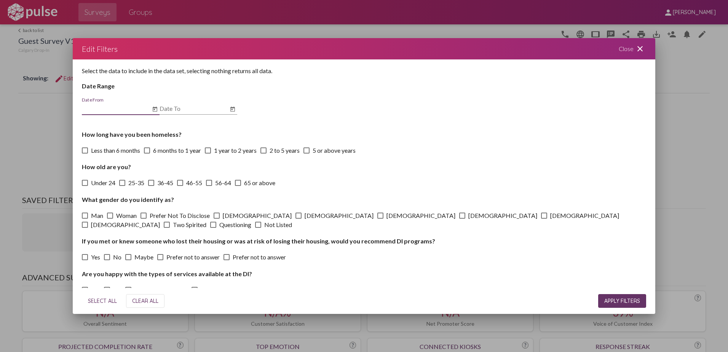
checkbox input "true"
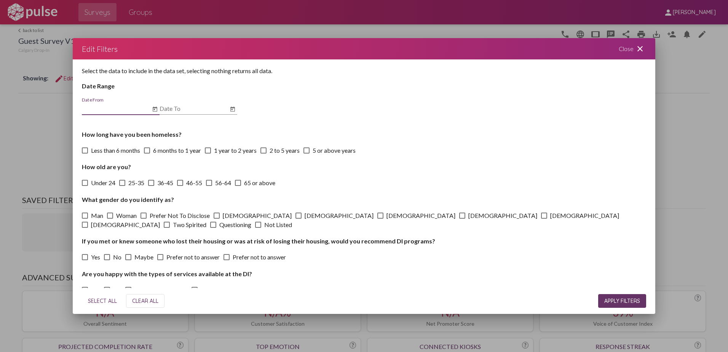
checkbox input "true"
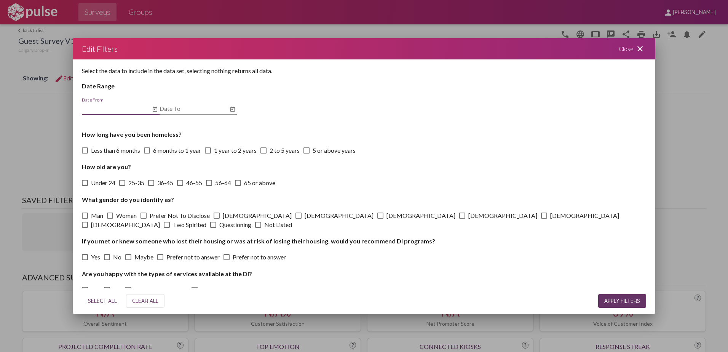
checkbox input "true"
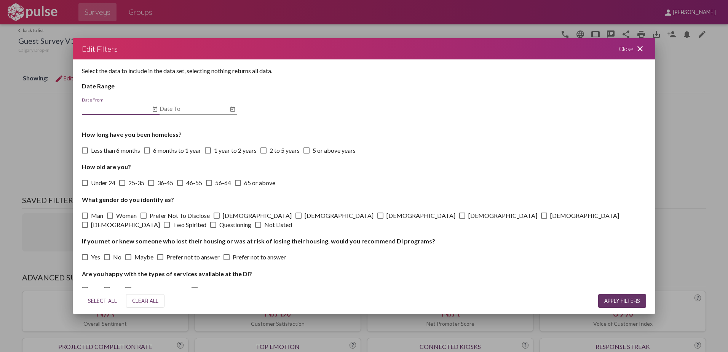
checkbox input "true"
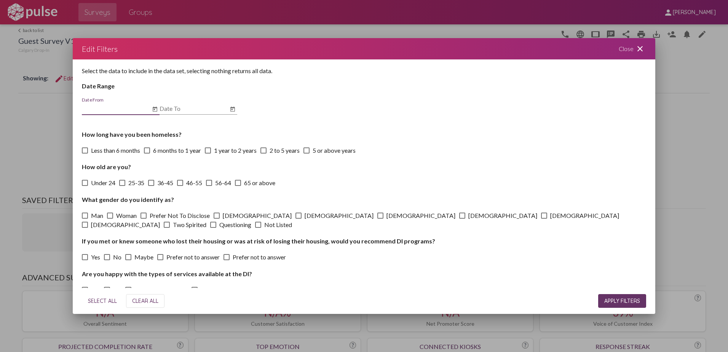
checkbox input "true"
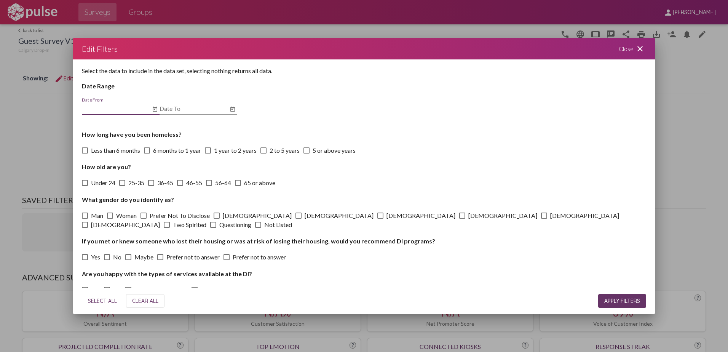
checkbox input "true"
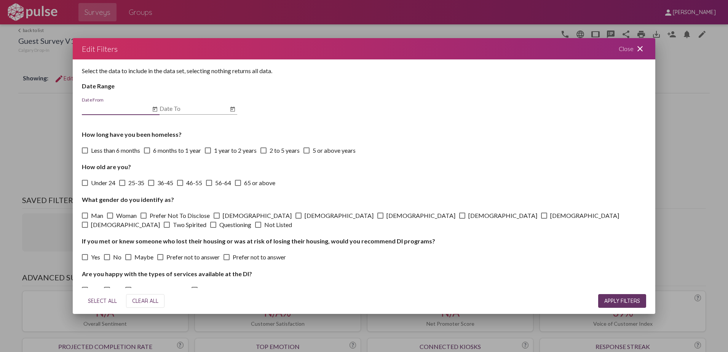
checkbox input "true"
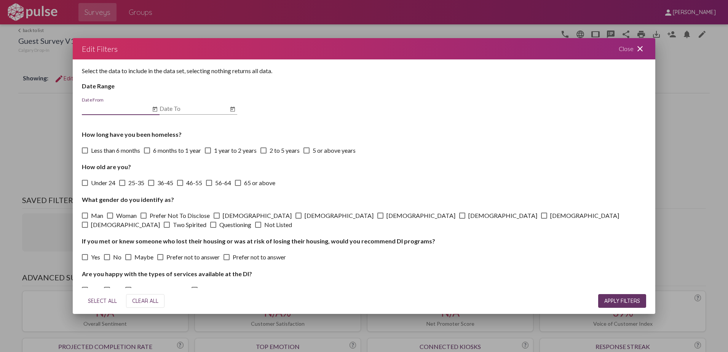
checkbox input "true"
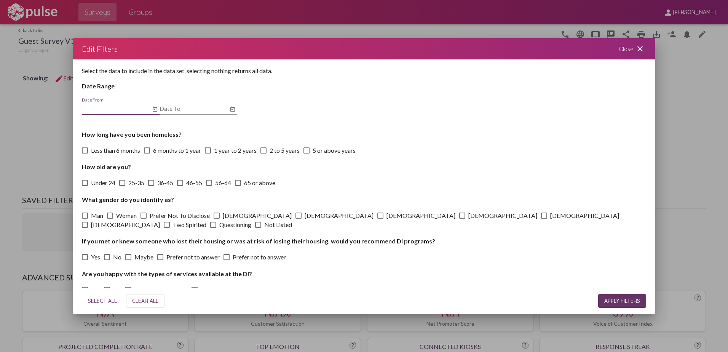
checkbox input "true"
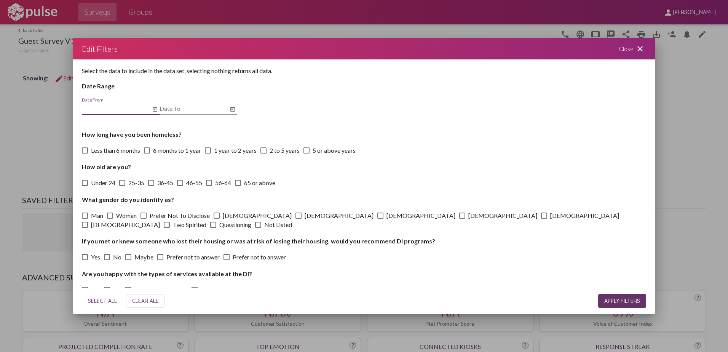
checkbox input "true"
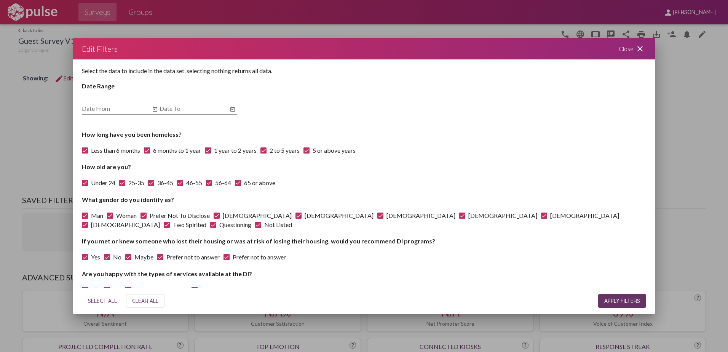
click at [152, 301] on span "CLEAR ALL" at bounding box center [145, 300] width 26 height 7
checkbox input "false"
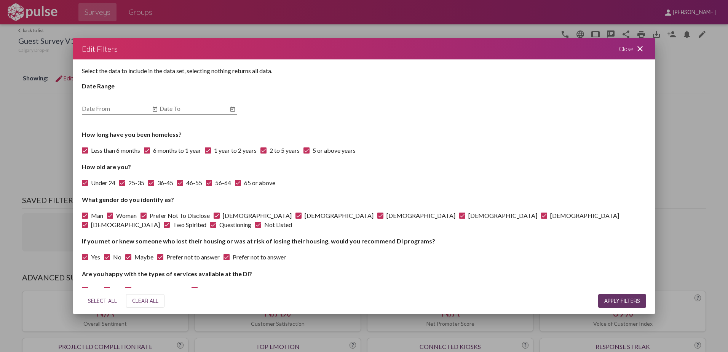
checkbox input "false"
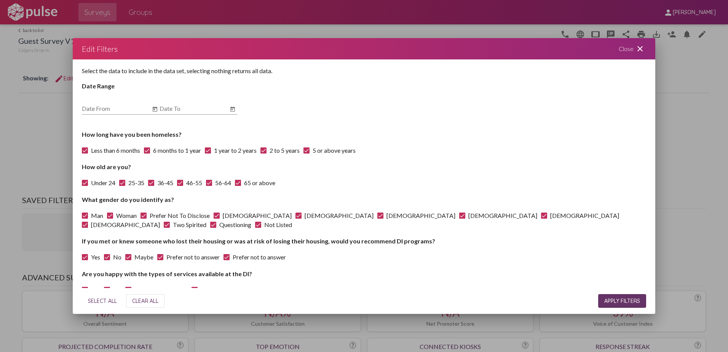
checkbox input "false"
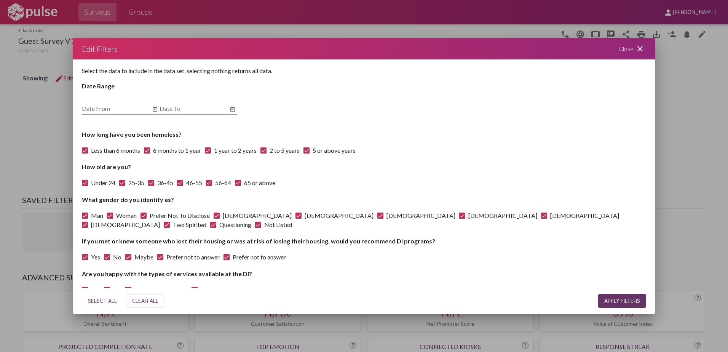
checkbox input "false"
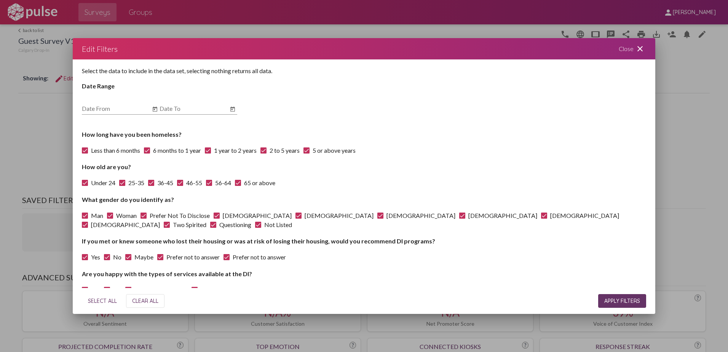
checkbox input "false"
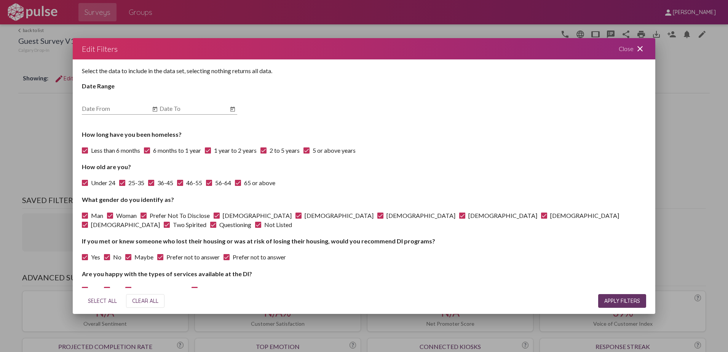
checkbox input "false"
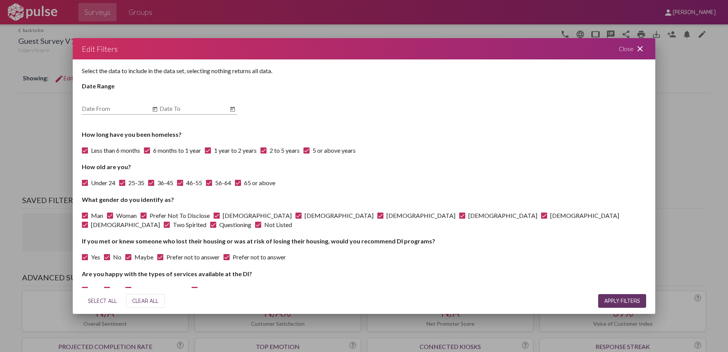
checkbox input "false"
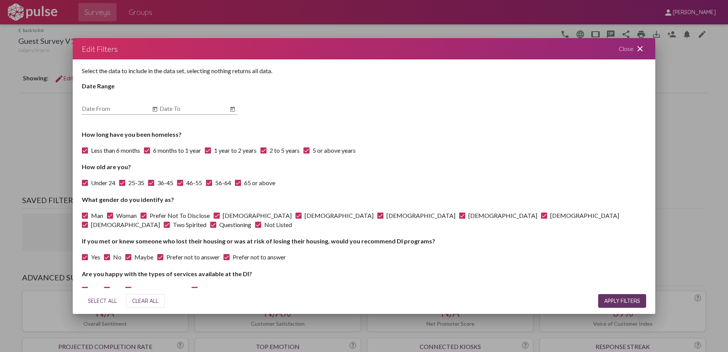
checkbox input "false"
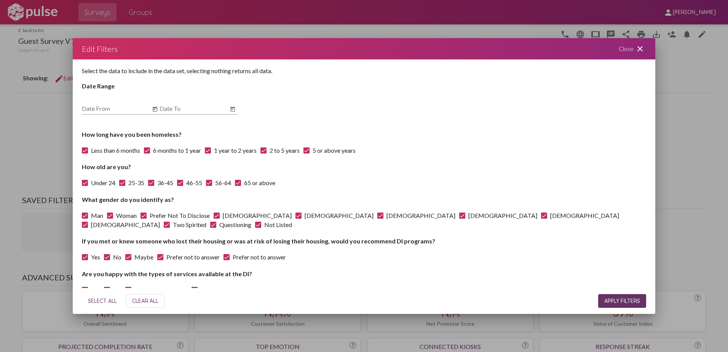
checkbox input "false"
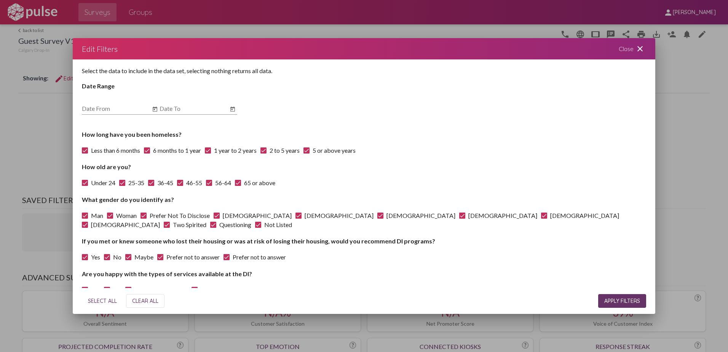
checkbox input "false"
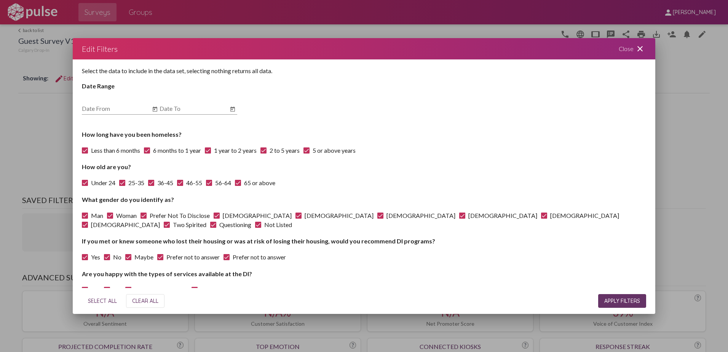
checkbox input "false"
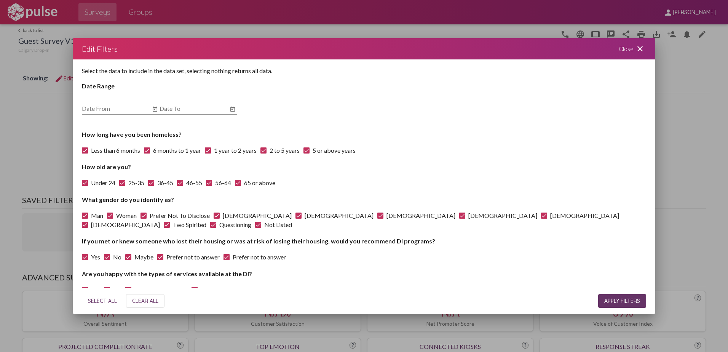
checkbox input "false"
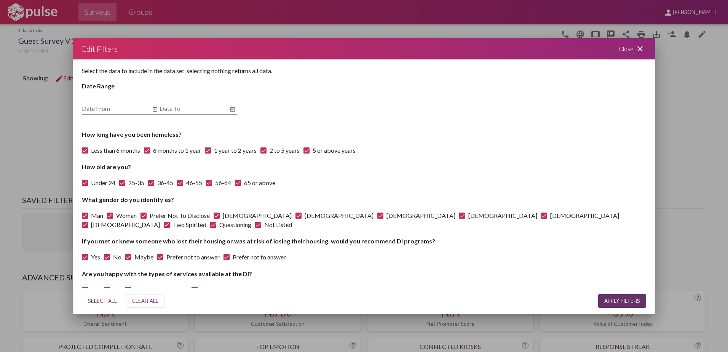
checkbox input "false"
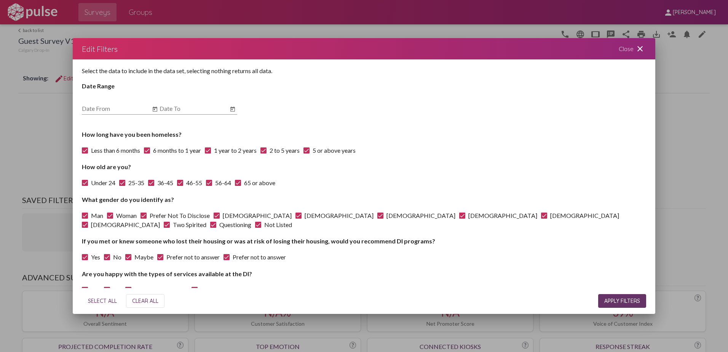
checkbox input "false"
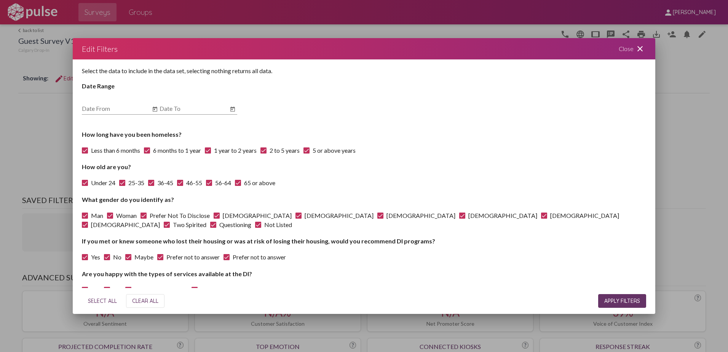
checkbox input "false"
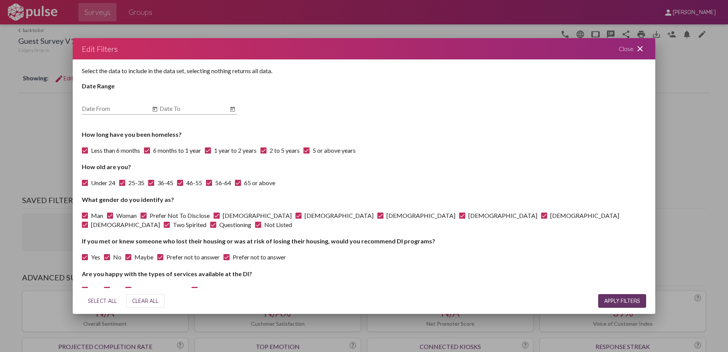
checkbox input "false"
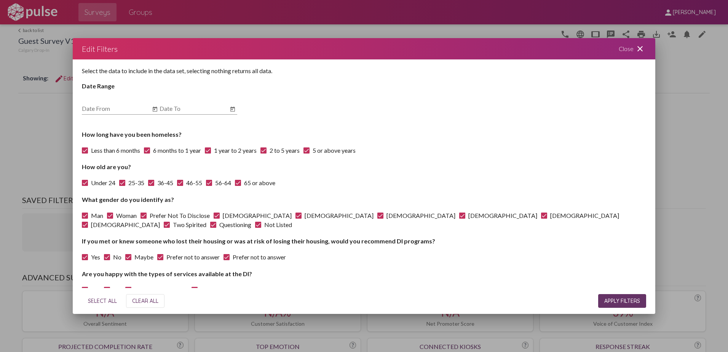
checkbox input "false"
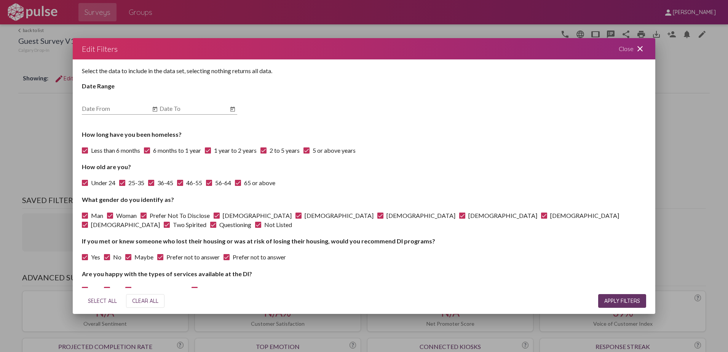
checkbox input "false"
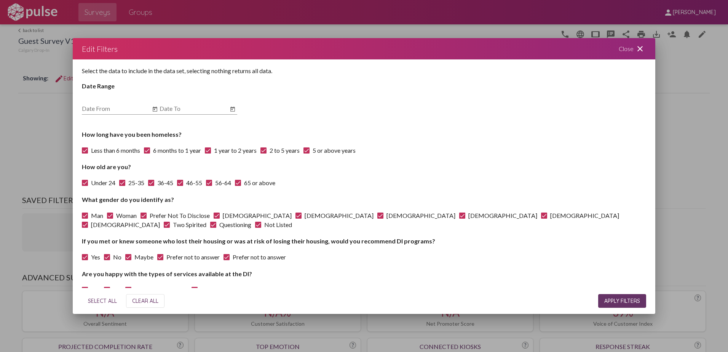
checkbox input "false"
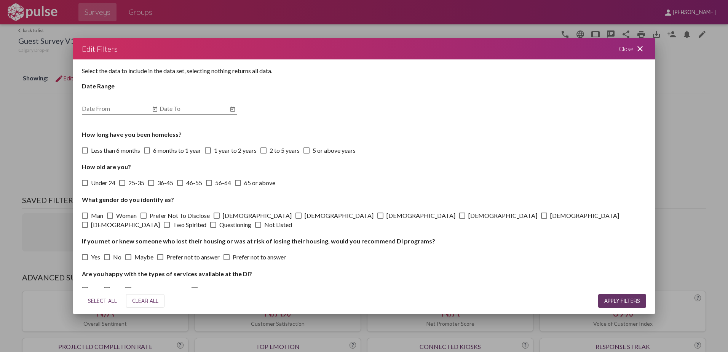
click at [109, 111] on input "Date From" at bounding box center [116, 108] width 69 height 7
click at [156, 110] on icon "Open calendar" at bounding box center [155, 109] width 6 height 9
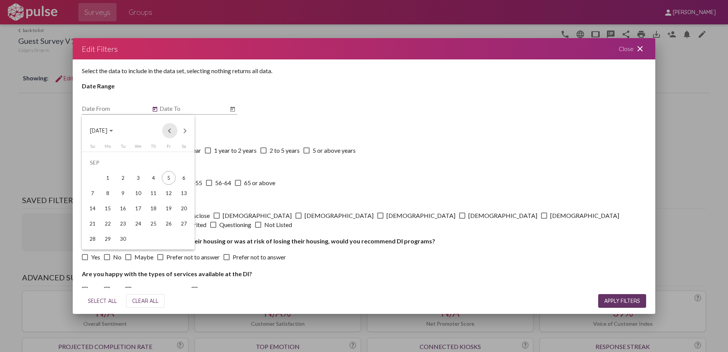
click at [166, 133] on button "Previous month" at bounding box center [169, 130] width 15 height 15
click at [168, 163] on div "1" at bounding box center [169, 163] width 14 height 14
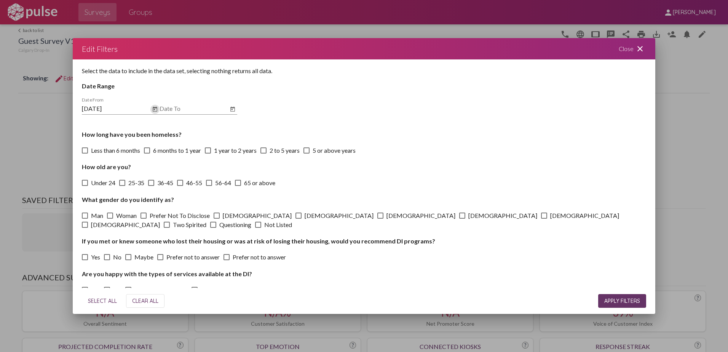
click at [233, 108] on icon "Open calendar" at bounding box center [232, 109] width 5 height 5
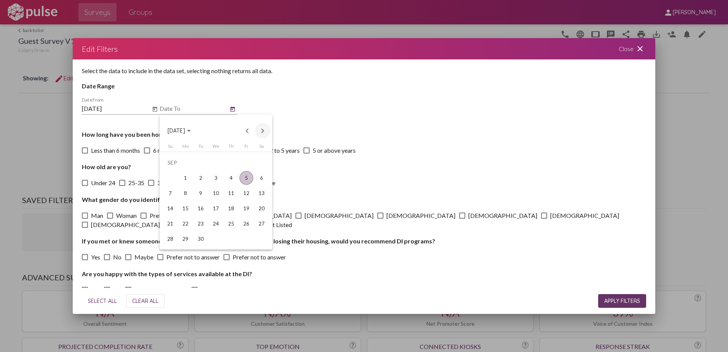
click at [264, 134] on button "Next month" at bounding box center [262, 130] width 15 height 15
click at [244, 129] on button "Previous month" at bounding box center [247, 130] width 15 height 15
click at [261, 180] on div "6" at bounding box center [262, 178] width 14 height 14
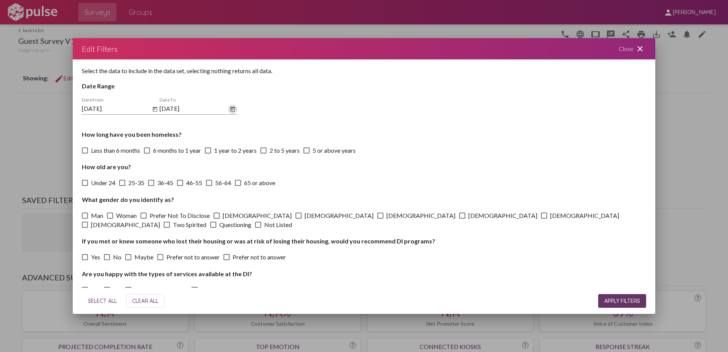
click at [612, 299] on span "APPLY FILTERS" at bounding box center [622, 300] width 36 height 7
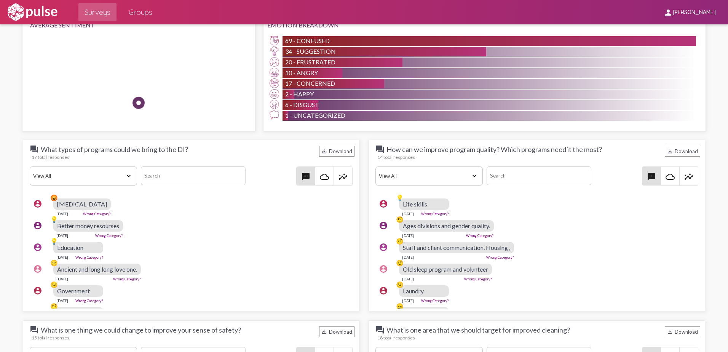
scroll to position [647, 0]
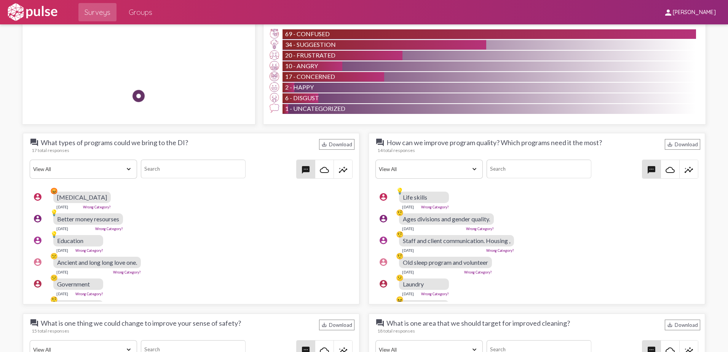
click at [321, 171] on mat-icon "cloud_queue" at bounding box center [324, 169] width 9 height 9
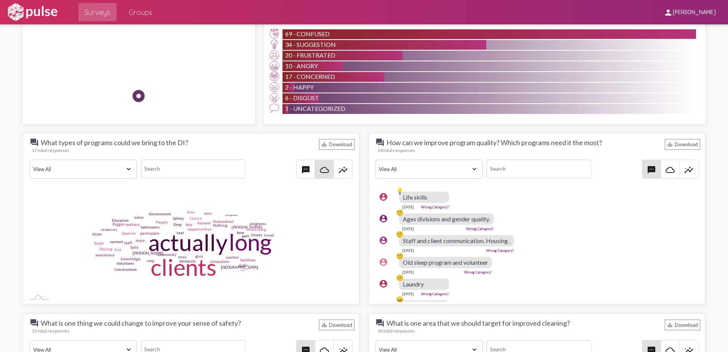
click at [339, 172] on mat-icon "insights" at bounding box center [343, 169] width 9 height 9
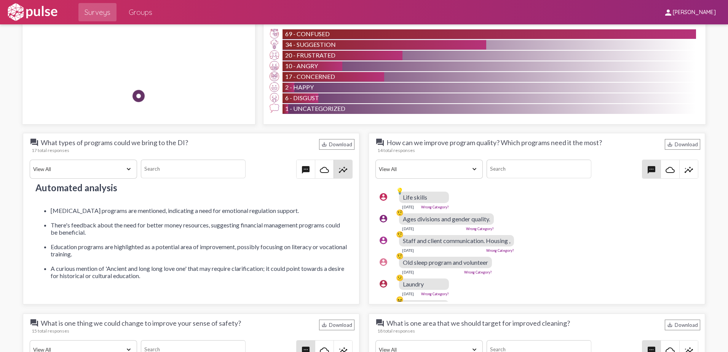
scroll to position [0, 0]
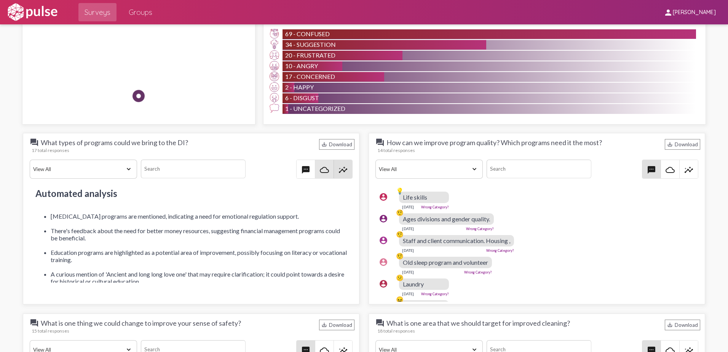
click at [323, 171] on mat-icon "cloud_queue" at bounding box center [324, 169] width 9 height 9
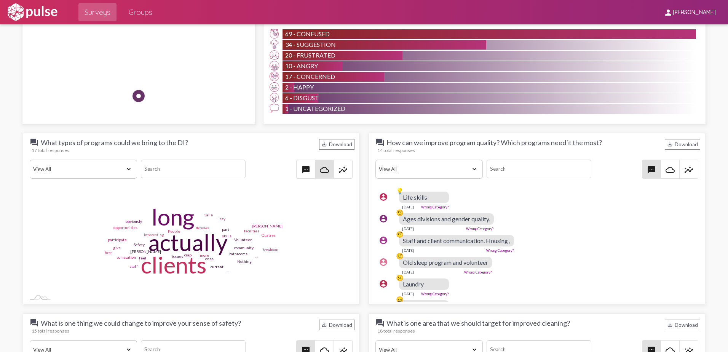
click at [128, 170] on select "View All Positive Neutral Negative Happy Meh Suggestions Angry Disgust Sadness …" at bounding box center [83, 169] width 107 height 19
click at [297, 169] on span "textsms" at bounding box center [306, 169] width 18 height 18
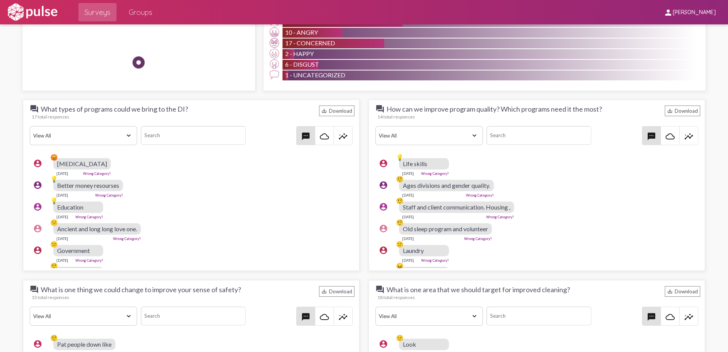
scroll to position [685, 0]
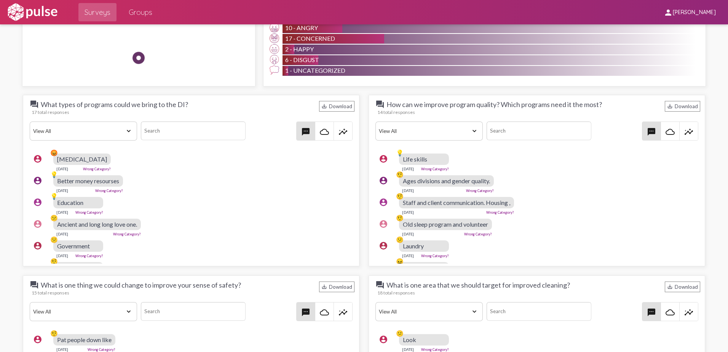
click at [119, 130] on select "View All Positive Neutral Negative Happy Meh Suggestions Angry Disgust Sadness …" at bounding box center [83, 130] width 107 height 19
click at [245, 183] on div "account_circle 💡 Better money resourses [DATE] Wrong Category?" at bounding box center [193, 184] width 327 height 24
click at [57, 199] on span "Education" at bounding box center [70, 202] width 26 height 7
click at [91, 135] on select "View All Positive Neutral Negative Happy Meh Suggestions Angry Disgust Sadness …" at bounding box center [83, 130] width 107 height 19
click at [30, 121] on select "View All Positive Neutral Negative Happy Meh Suggestions Angry Disgust Sadness …" at bounding box center [83, 130] width 107 height 19
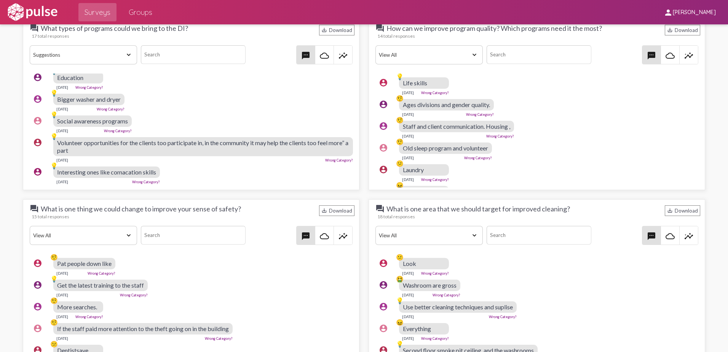
scroll to position [0, 0]
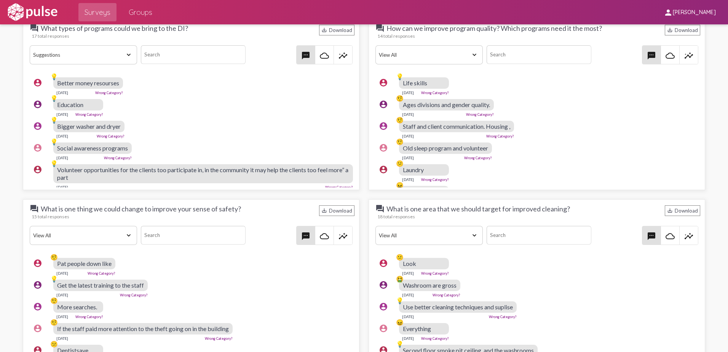
click at [208, 119] on div "account_circle 💡 Bigger washer and dryer [DATE] Wrong Category?" at bounding box center [193, 129] width 327 height 24
click at [121, 52] on select "View All Positive Neutral Negative Happy Meh Suggestions Angry Disgust Sadness …" at bounding box center [83, 54] width 107 height 19
click at [30, 45] on select "View All Positive Neutral Negative Happy Meh Suggestions Angry Disgust Sadness …" at bounding box center [83, 54] width 107 height 19
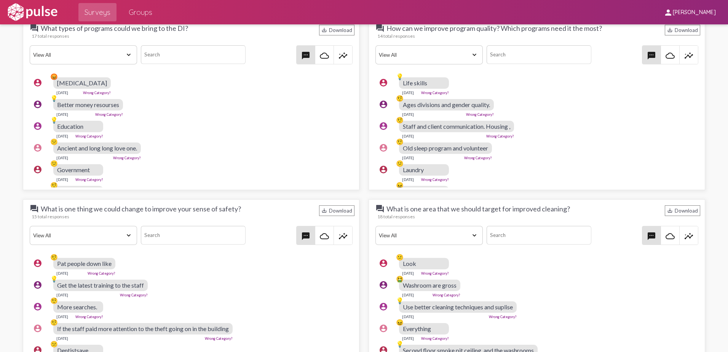
click at [219, 107] on div "account_circle 💡 Better money resourses [DATE] Wrong Category?" at bounding box center [193, 108] width 327 height 24
click at [100, 91] on link "Wrong Category?" at bounding box center [97, 93] width 28 height 4
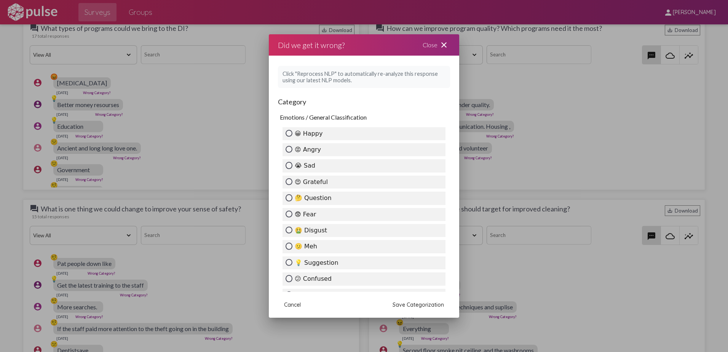
scroll to position [114, 0]
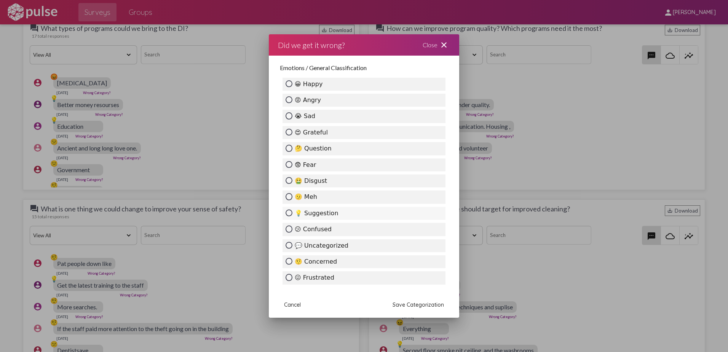
click at [332, 214] on label "💡 Suggestion" at bounding box center [364, 213] width 163 height 13
click at [292, 214] on input "💡 Suggestion" at bounding box center [289, 212] width 7 height 7
click at [405, 305] on span "Save Categorization" at bounding box center [418, 304] width 51 height 7
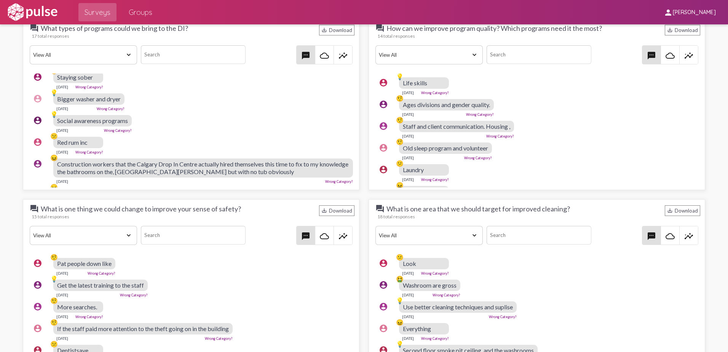
scroll to position [152, 0]
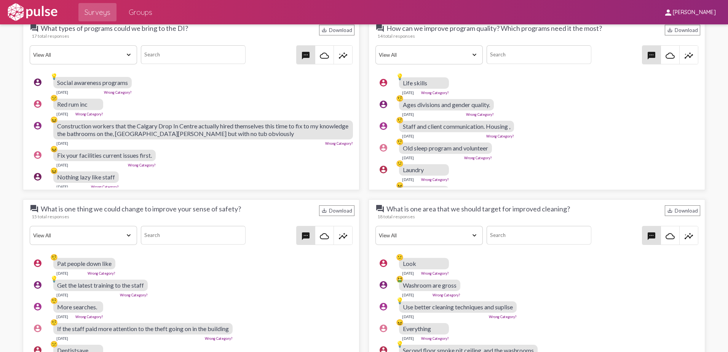
click at [123, 157] on span "Fix your facilities current issues first." at bounding box center [104, 155] width 95 height 7
click at [135, 164] on link "Wrong Category?" at bounding box center [142, 165] width 28 height 4
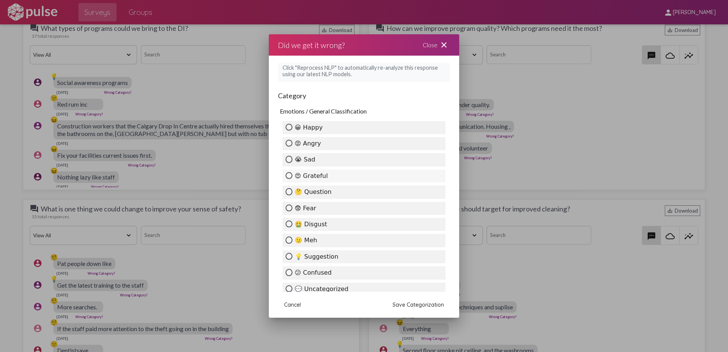
scroll to position [76, 0]
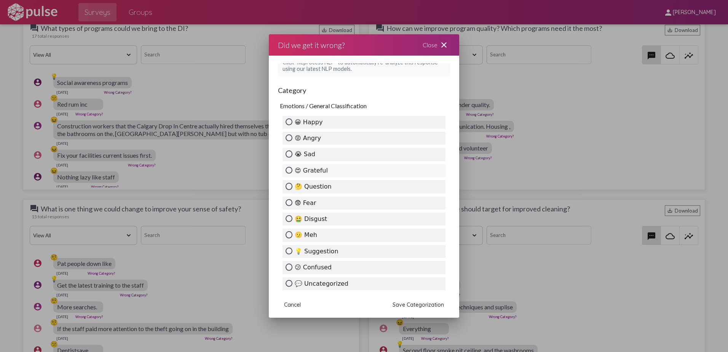
click at [323, 251] on label "💡 Suggestion" at bounding box center [364, 251] width 163 height 13
click at [292, 251] on input "💡 Suggestion" at bounding box center [289, 251] width 7 height 7
click at [407, 305] on span "Save Categorization" at bounding box center [418, 304] width 51 height 7
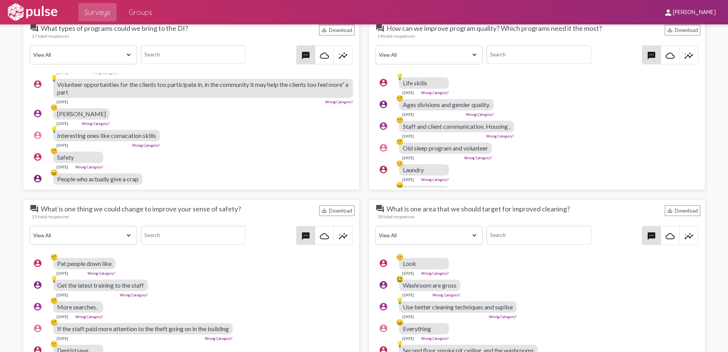
scroll to position [279, 0]
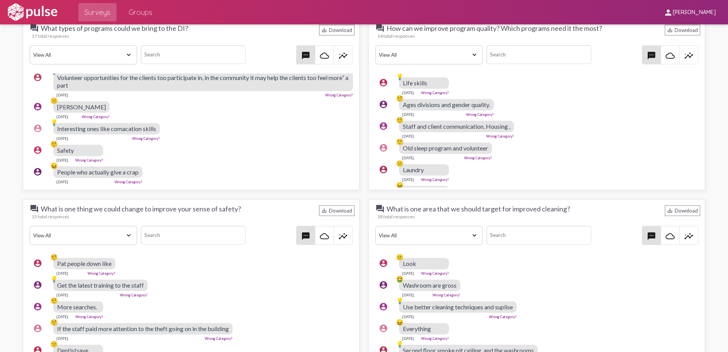
click at [98, 158] on link "Wrong Category?" at bounding box center [89, 160] width 28 height 4
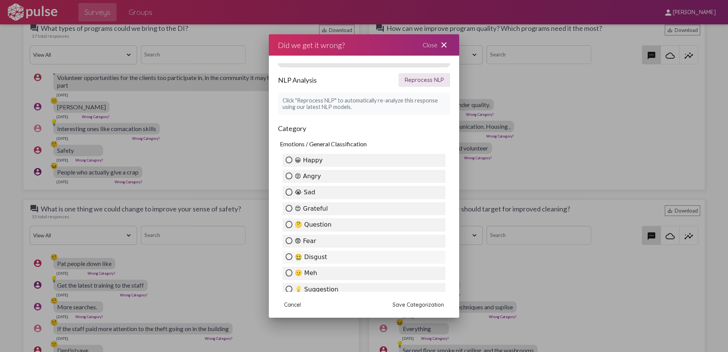
scroll to position [76, 0]
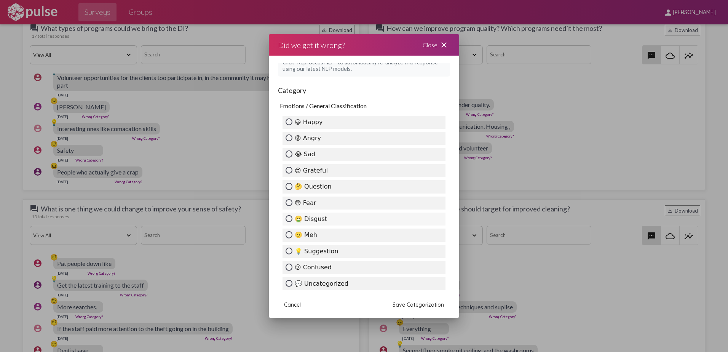
click at [327, 253] on label "💡 Suggestion" at bounding box center [364, 251] width 163 height 13
click at [292, 253] on input "💡 Suggestion" at bounding box center [289, 251] width 7 height 7
click at [405, 303] on span "Save Categorization" at bounding box center [418, 304] width 51 height 7
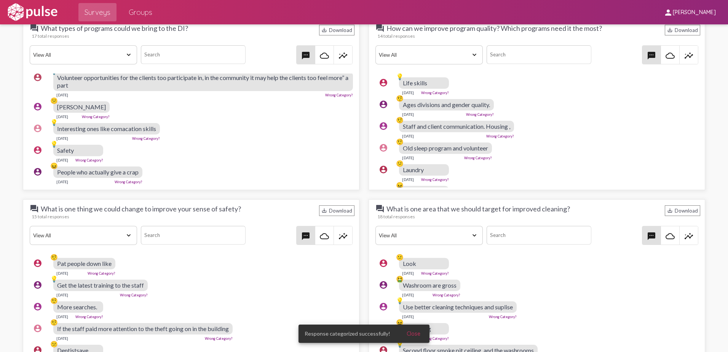
scroll to position [279, 0]
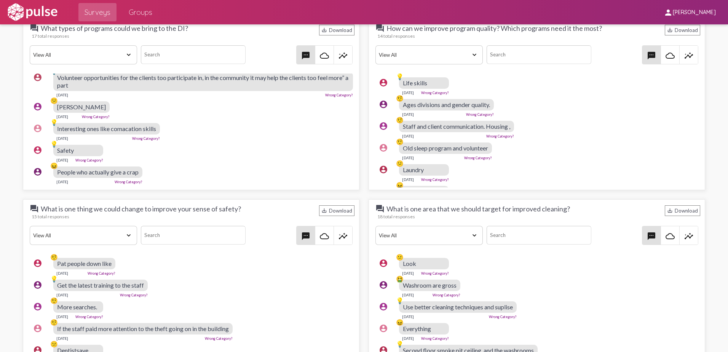
click at [137, 180] on link "Wrong Category?" at bounding box center [129, 182] width 28 height 4
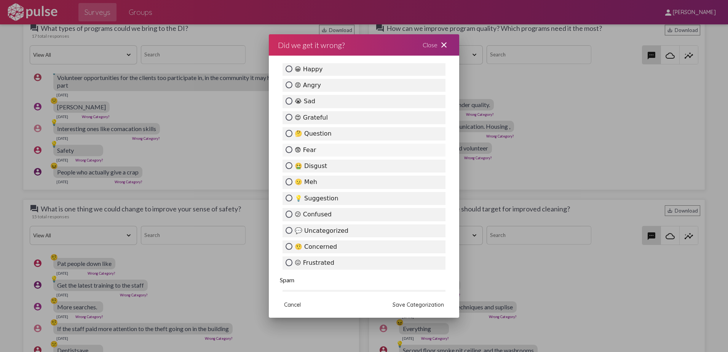
scroll to position [152, 0]
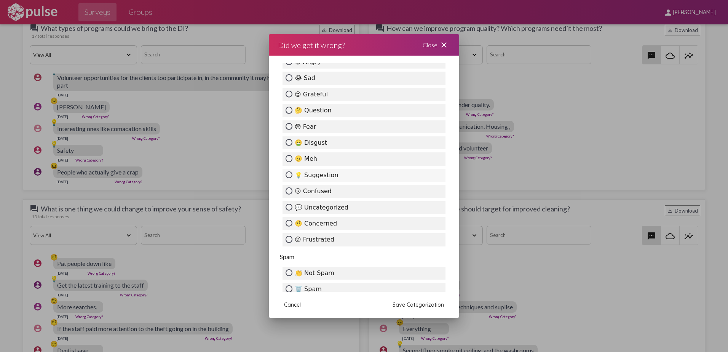
click at [332, 177] on label "💡 Suggestion" at bounding box center [364, 175] width 163 height 13
click at [292, 177] on input "💡 Suggestion" at bounding box center [289, 174] width 7 height 7
click at [424, 305] on span "Save Categorization" at bounding box center [418, 304] width 51 height 7
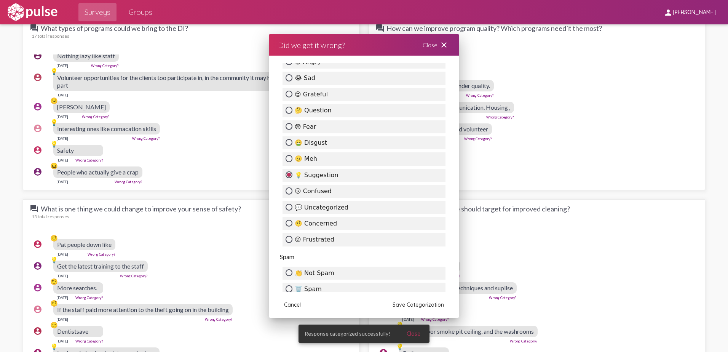
scroll to position [260, 0]
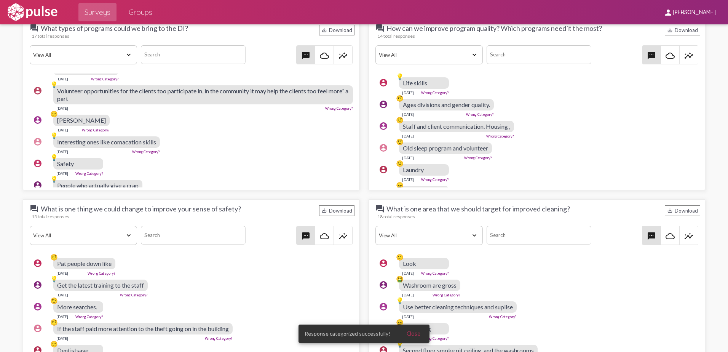
click at [99, 129] on link "Wrong Category?" at bounding box center [96, 130] width 28 height 4
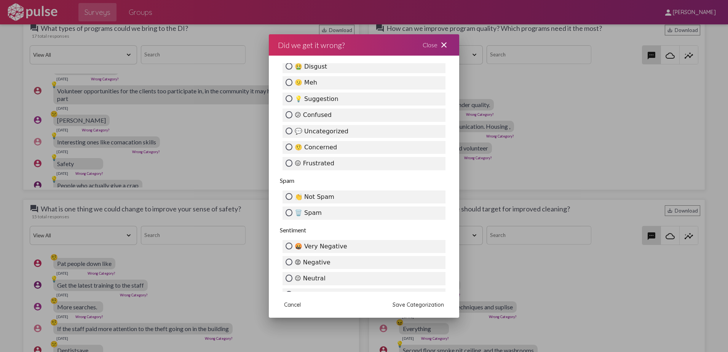
scroll to position [259, 0]
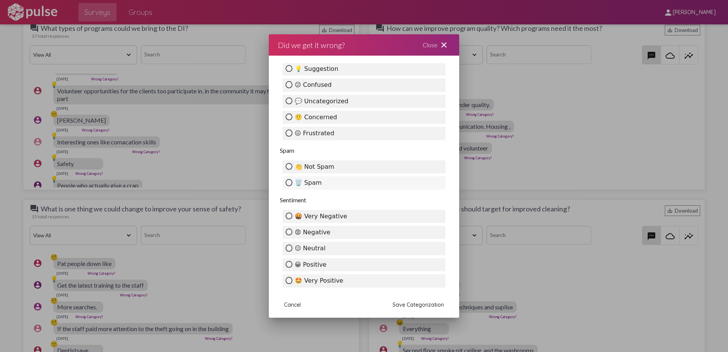
click at [316, 181] on label "🗑️ Spam" at bounding box center [364, 182] width 163 height 13
click at [292, 181] on input "🗑️ Spam" at bounding box center [289, 182] width 7 height 7
click at [418, 304] on span "Save Categorization" at bounding box center [418, 304] width 51 height 7
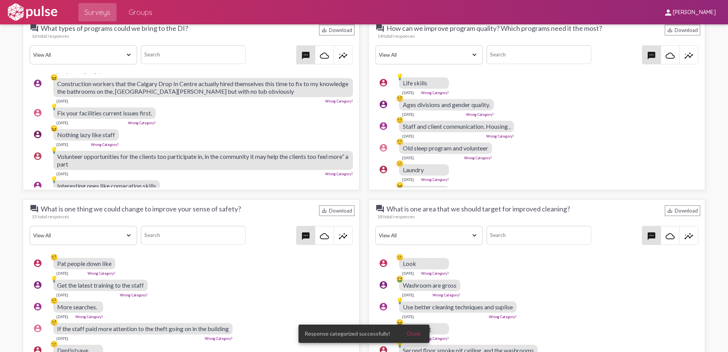
scroll to position [143, 0]
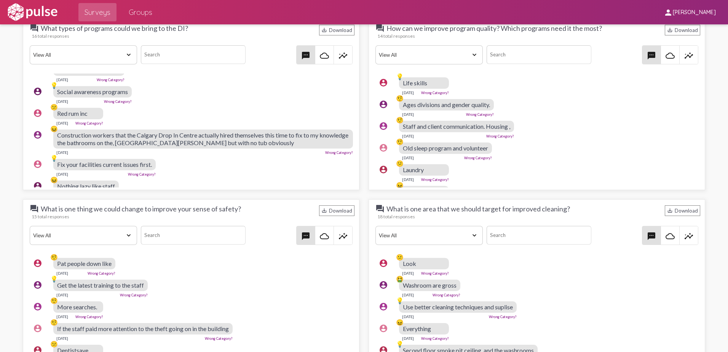
click at [103, 122] on link "Wrong Category?" at bounding box center [89, 123] width 28 height 4
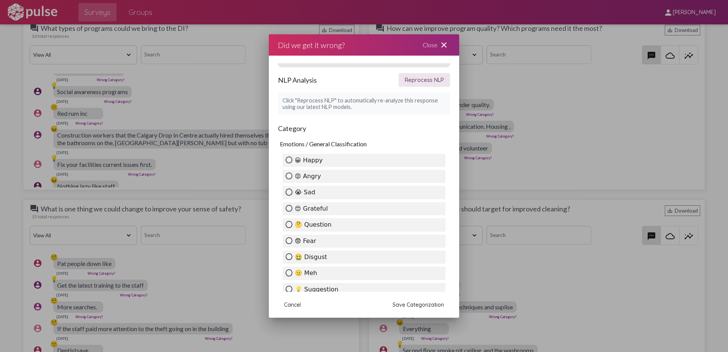
scroll to position [190, 0]
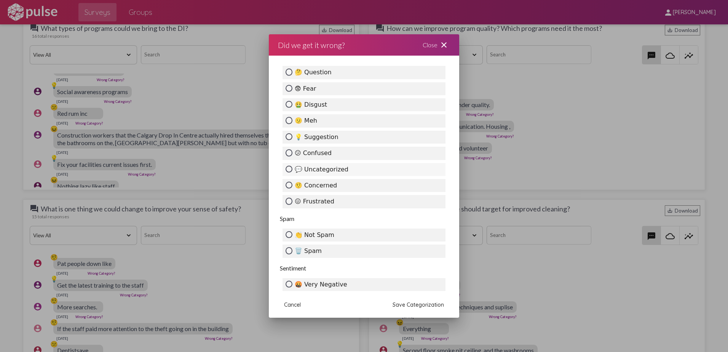
click at [345, 171] on label "💬 Uncategorized" at bounding box center [364, 169] width 163 height 13
click at [292, 171] on input "💬 Uncategorized" at bounding box center [289, 168] width 7 height 7
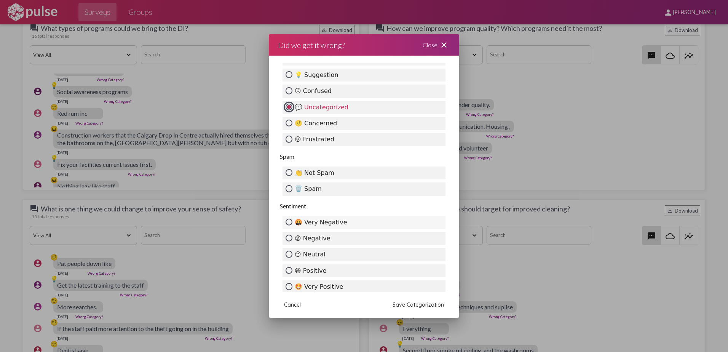
scroll to position [259, 0]
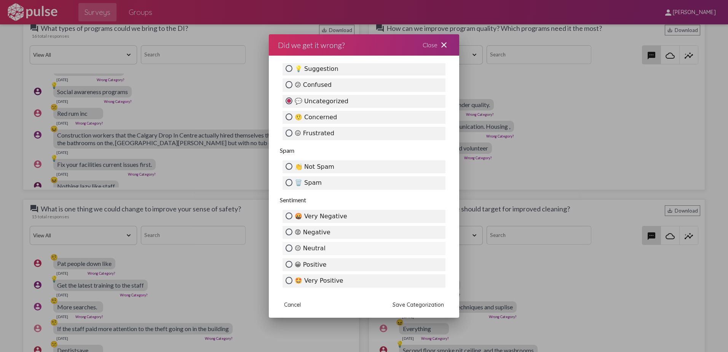
click at [322, 246] on label "😐 Neutral" at bounding box center [364, 248] width 163 height 13
click at [292, 246] on input "😐 Neutral" at bounding box center [289, 247] width 7 height 7
click at [402, 303] on span "Save Categorization" at bounding box center [418, 304] width 51 height 7
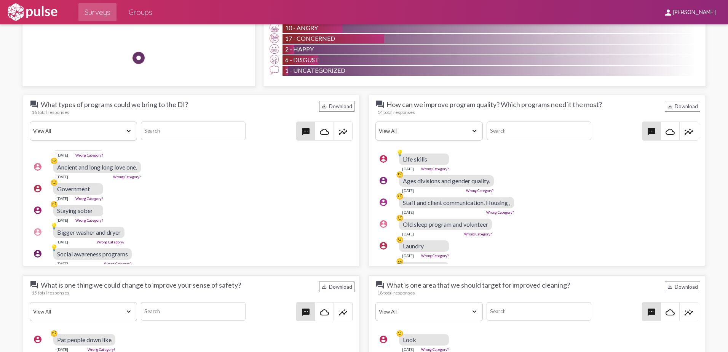
scroll to position [76, 0]
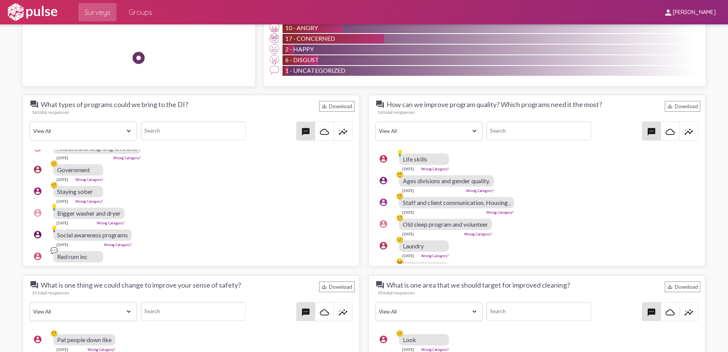
click at [128, 134] on select "View All Positive Neutral Negative Happy Meh Suggestions Angry Disgust Sadness …" at bounding box center [83, 130] width 107 height 19
click at [30, 121] on select "View All Positive Neutral Negative Happy Meh Suggestions Angry Disgust Sadness …" at bounding box center [83, 130] width 107 height 19
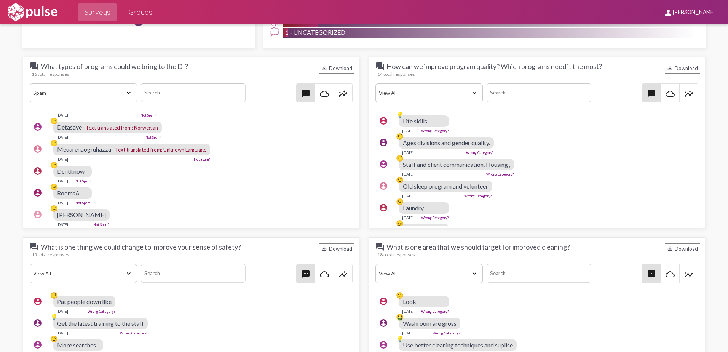
scroll to position [70, 0]
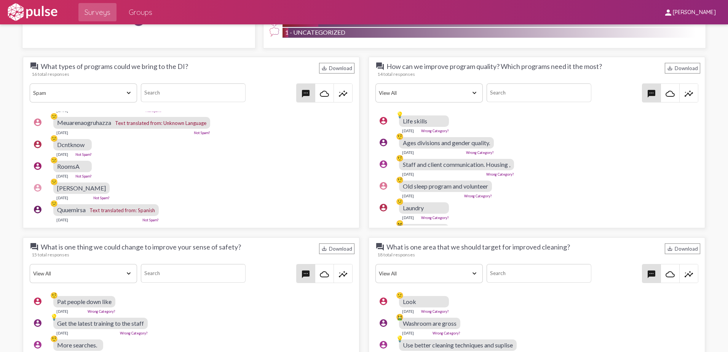
click at [93, 196] on link "Not Spam?" at bounding box center [101, 198] width 16 height 4
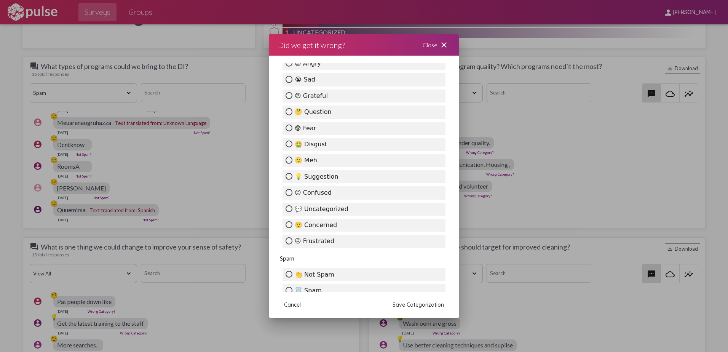
scroll to position [152, 0]
click at [334, 208] on label "💬 Uncategorized" at bounding box center [364, 207] width 163 height 13
click at [292, 208] on input "💬 Uncategorized" at bounding box center [289, 206] width 7 height 7
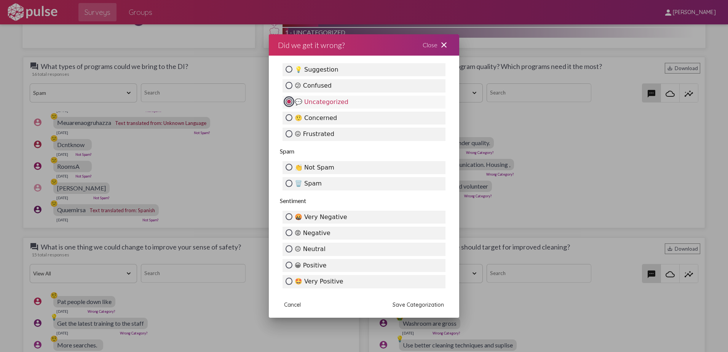
scroll to position [259, 0]
click at [353, 164] on label "👏 Not Spam" at bounding box center [364, 166] width 163 height 13
click at [292, 164] on input "👏 Not Spam" at bounding box center [289, 166] width 7 height 7
click at [420, 304] on span "Save Categorization" at bounding box center [418, 304] width 51 height 7
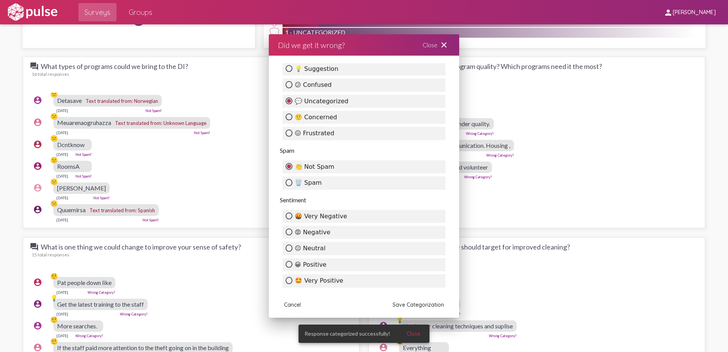
scroll to position [51, 0]
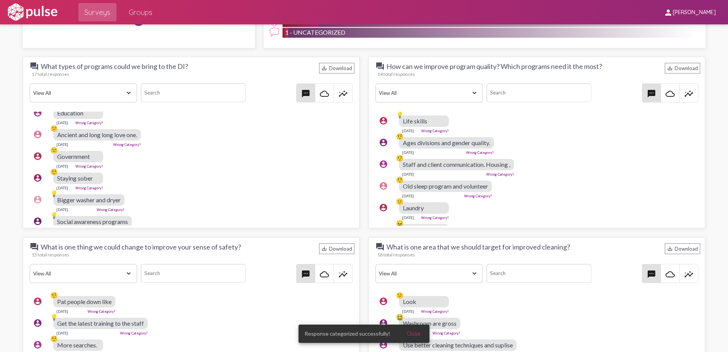
click at [248, 190] on div "account_circle 🤨 Staying sober [DATE] Wrong Category?" at bounding box center [193, 181] width 327 height 24
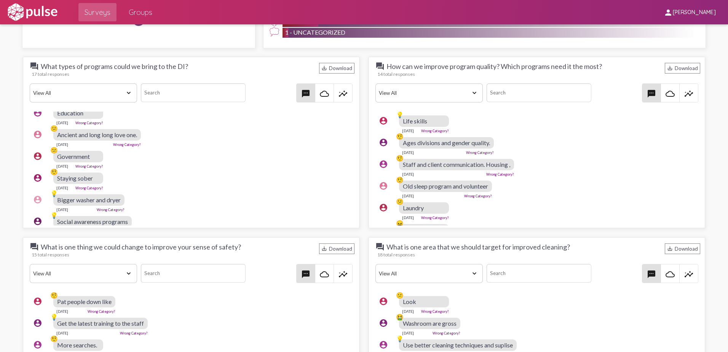
click at [541, 124] on div "account_circle 💡 Life skills [DATE] Wrong Category?" at bounding box center [538, 124] width 327 height 24
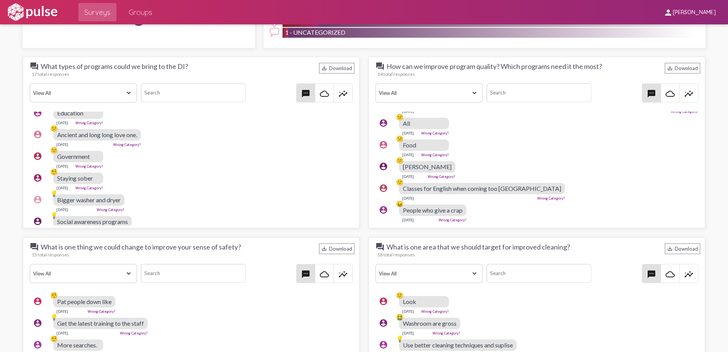
scroll to position [206, 0]
click at [537, 196] on link "Wrong Category?" at bounding box center [551, 198] width 28 height 4
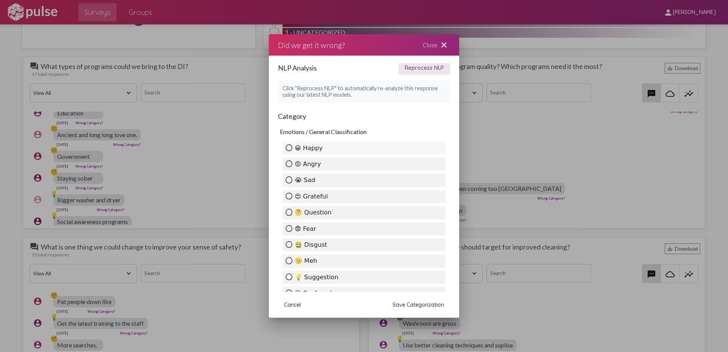
scroll to position [76, 0]
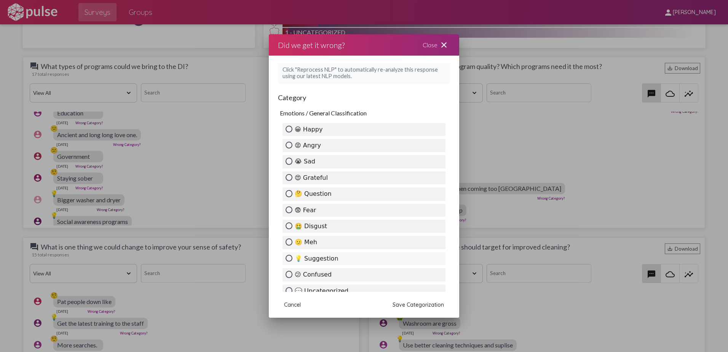
click at [356, 252] on label "💡 Suggestion" at bounding box center [364, 258] width 163 height 13
click at [292, 255] on input "💡 Suggestion" at bounding box center [289, 258] width 7 height 7
click at [434, 304] on span "Save Categorization" at bounding box center [418, 304] width 51 height 7
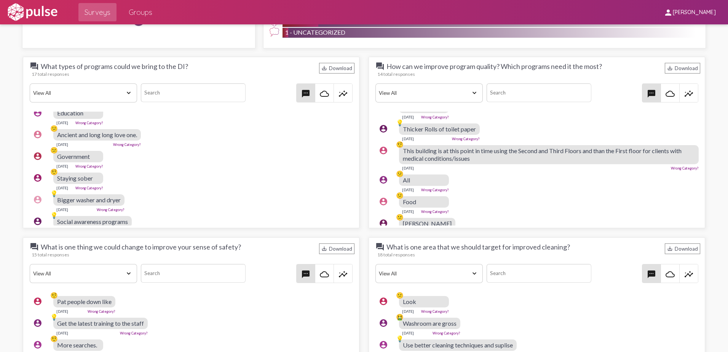
scroll to position [111, 0]
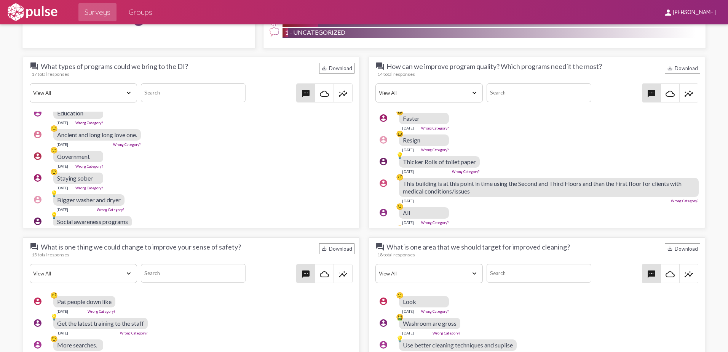
click at [488, 187] on div "This building is at this point in time using the Second and Third Floors and th…" at bounding box center [549, 187] width 300 height 19
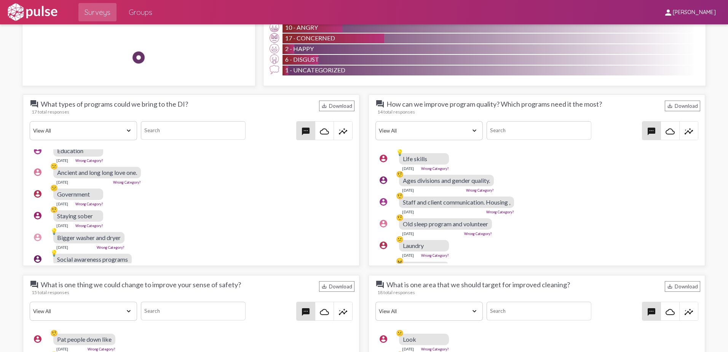
scroll to position [685, 0]
click at [540, 193] on div "account_circle 🤨 Staff and client communication. Housing , [DATE] Wrong Categor…" at bounding box center [538, 205] width 327 height 24
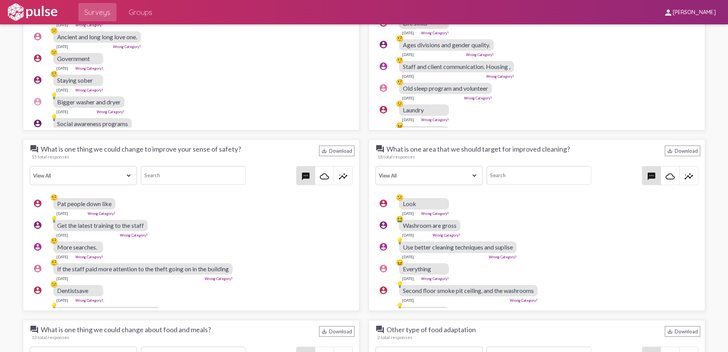
scroll to position [876, 0]
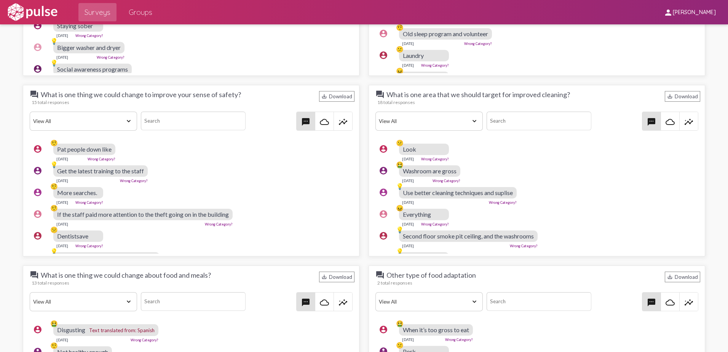
click at [453, 179] on link "Wrong Category?" at bounding box center [447, 181] width 28 height 4
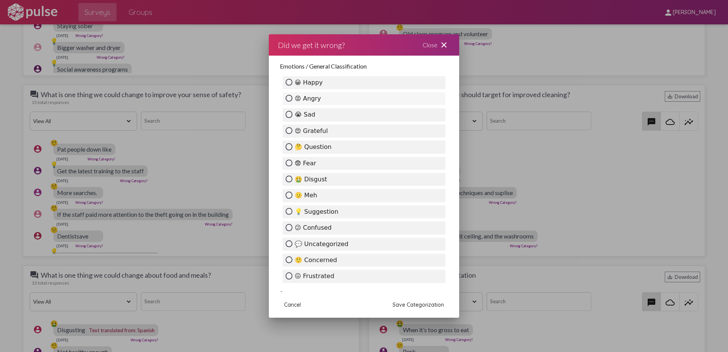
scroll to position [190, 0]
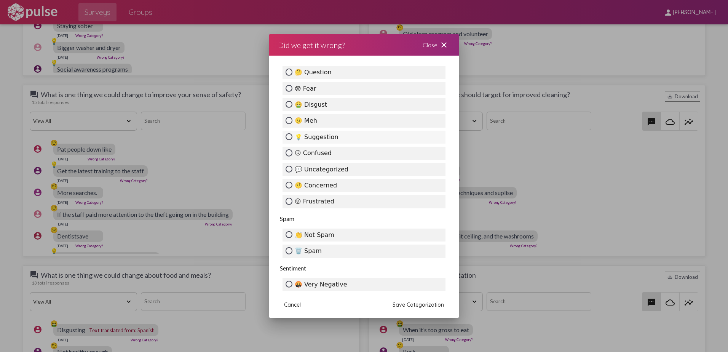
click at [329, 138] on label "💡 Suggestion" at bounding box center [364, 137] width 163 height 13
click at [292, 138] on input "💡 Suggestion" at bounding box center [289, 136] width 7 height 7
click at [421, 304] on span "Save Categorization" at bounding box center [418, 304] width 51 height 7
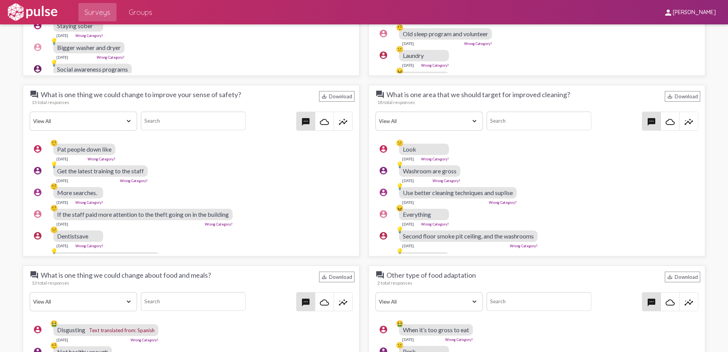
click at [437, 222] on link "Wrong Category?" at bounding box center [435, 224] width 28 height 4
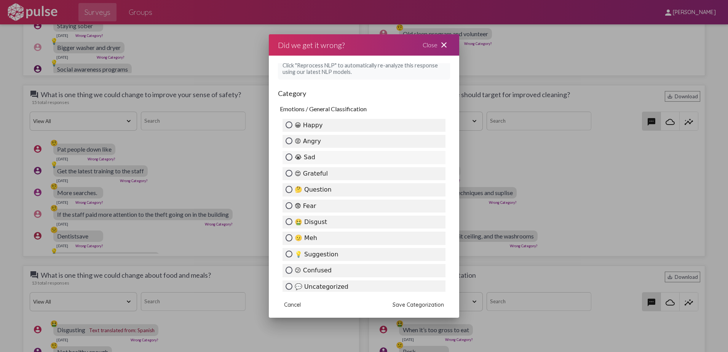
scroll to position [76, 0]
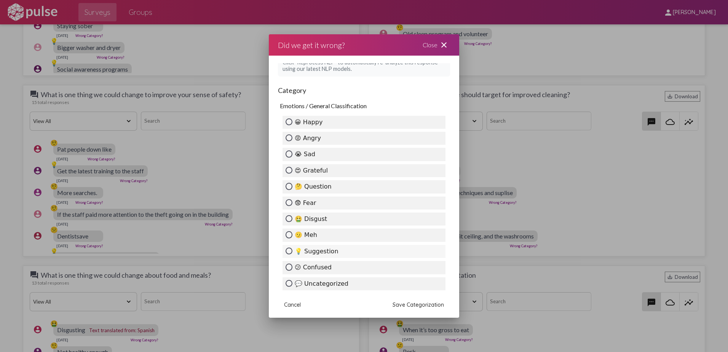
click at [340, 249] on label "💡 Suggestion" at bounding box center [364, 251] width 163 height 13
click at [292, 249] on input "💡 Suggestion" at bounding box center [289, 251] width 7 height 7
click at [410, 305] on span "Save Categorization" at bounding box center [418, 304] width 51 height 7
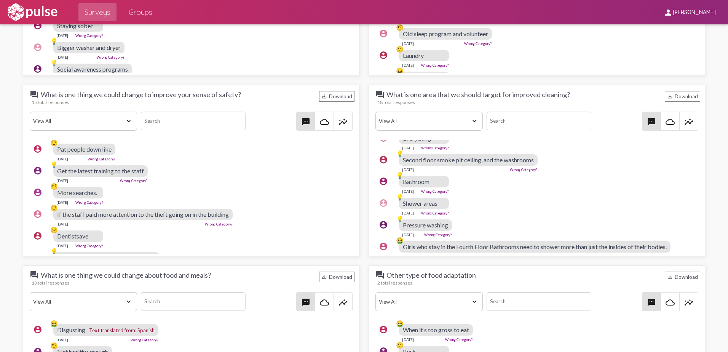
scroll to position [114, 0]
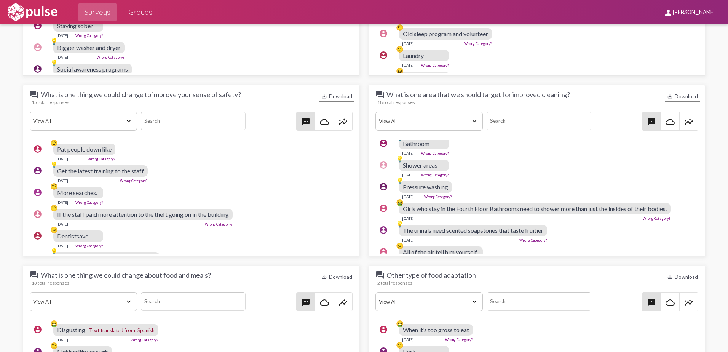
click at [657, 217] on link "Wrong Category?" at bounding box center [657, 218] width 28 height 4
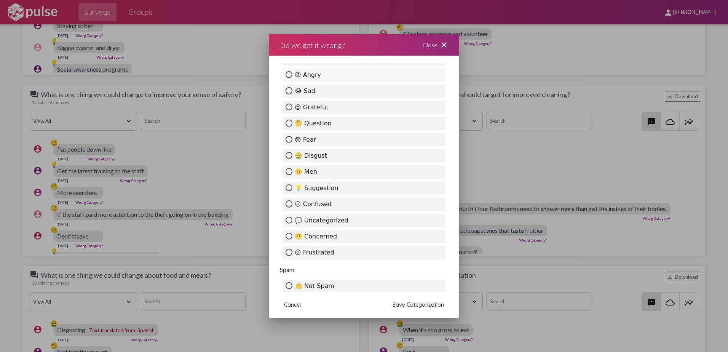
scroll to position [152, 0]
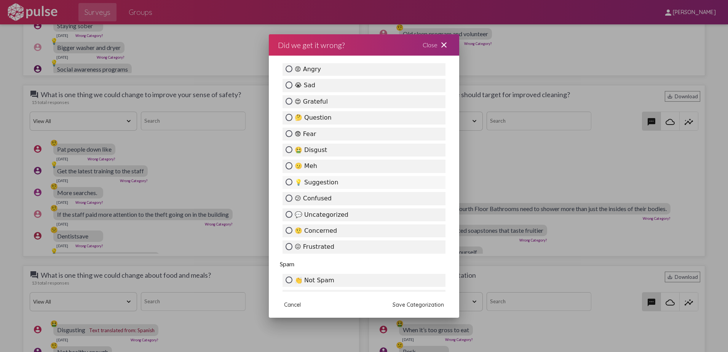
click at [357, 183] on label "💡 Suggestion" at bounding box center [364, 182] width 163 height 13
click at [292, 183] on input "💡 Suggestion" at bounding box center [289, 182] width 7 height 7
click at [429, 304] on span "Save Categorization" at bounding box center [418, 304] width 51 height 7
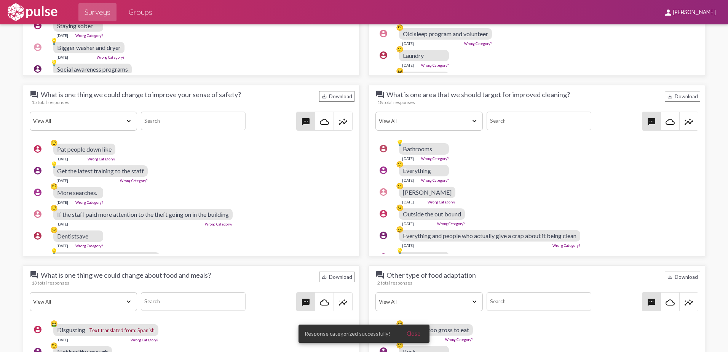
scroll to position [267, 0]
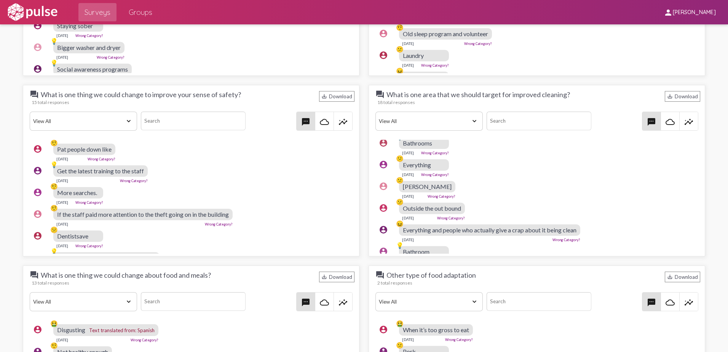
click at [454, 217] on link "Wrong Category?" at bounding box center [451, 218] width 28 height 4
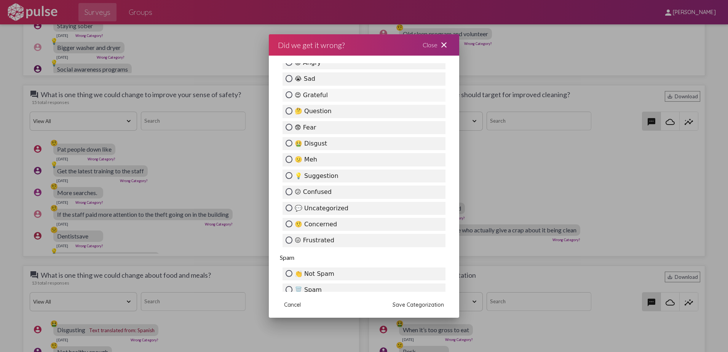
scroll to position [152, 0]
click at [329, 176] on label "💡 Suggestion" at bounding box center [364, 175] width 163 height 13
click at [292, 176] on input "💡 Suggestion" at bounding box center [289, 174] width 7 height 7
click at [427, 304] on span "Save Categorization" at bounding box center [418, 304] width 51 height 7
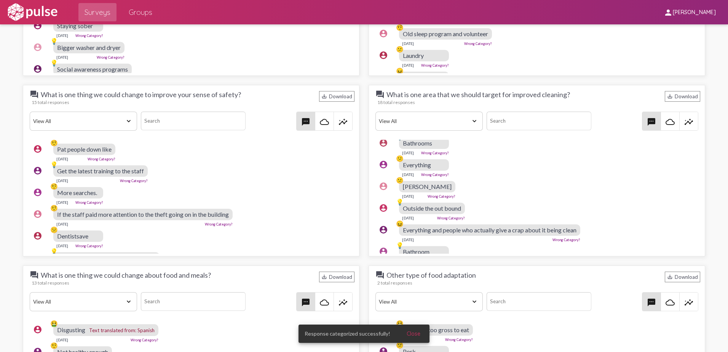
scroll to position [286, 0]
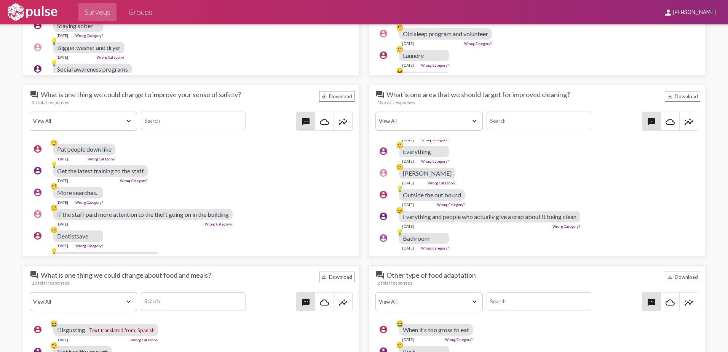
click at [567, 224] on link "Wrong Category?" at bounding box center [567, 226] width 28 height 4
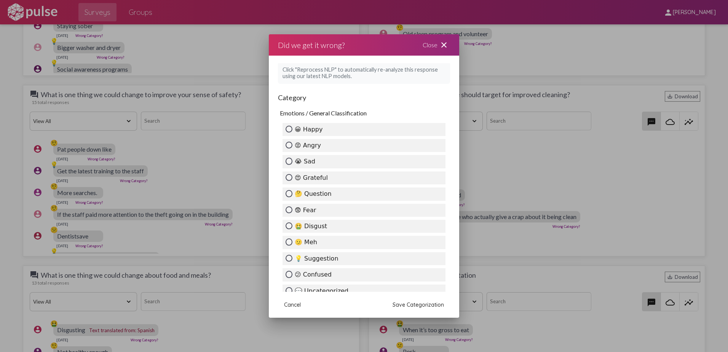
scroll to position [114, 0]
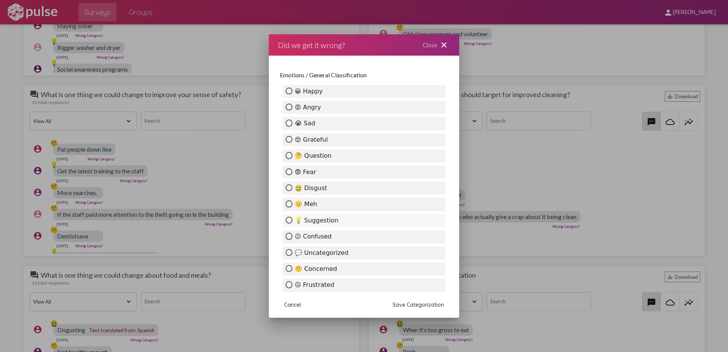
click at [332, 219] on label "💡 Suggestion" at bounding box center [364, 220] width 163 height 13
click at [292, 219] on input "💡 Suggestion" at bounding box center [289, 220] width 7 height 7
click at [426, 300] on button "Save Categorization" at bounding box center [418, 305] width 64 height 14
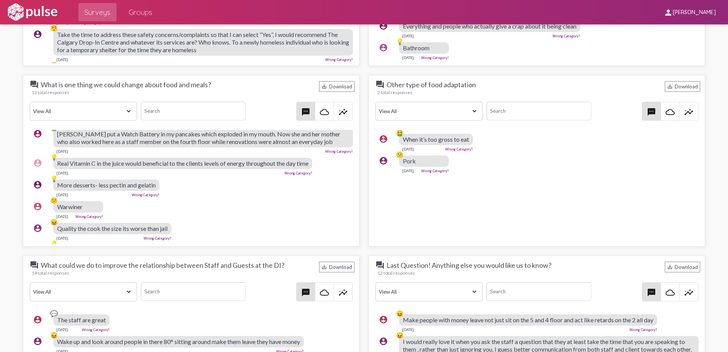
scroll to position [152, 0]
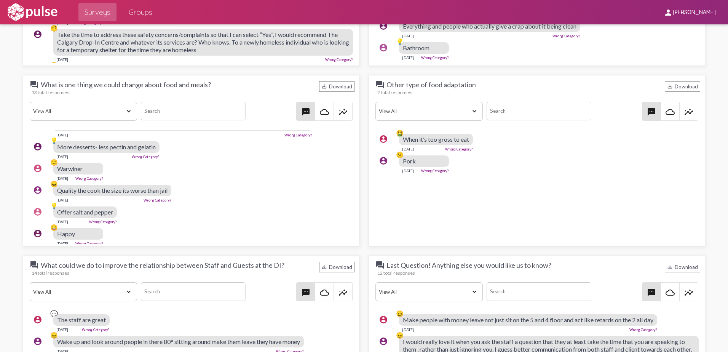
click at [158, 200] on link "Wrong Category?" at bounding box center [158, 200] width 28 height 4
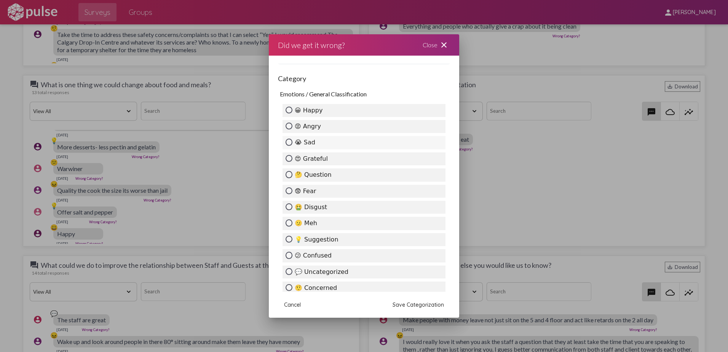
scroll to position [114, 0]
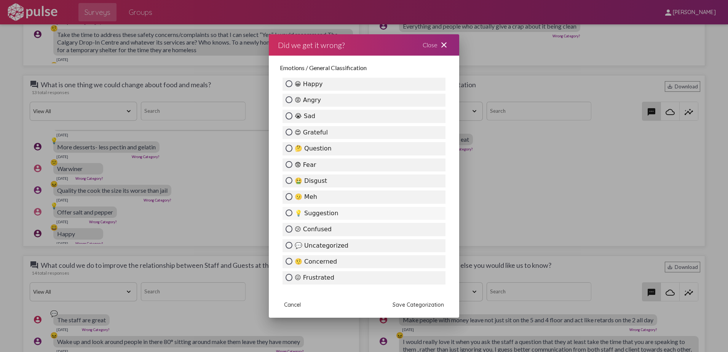
click at [325, 214] on label "💡 Suggestion" at bounding box center [364, 213] width 163 height 13
click at [292, 214] on input "💡 Suggestion" at bounding box center [289, 212] width 7 height 7
click at [419, 305] on span "Save Categorization" at bounding box center [418, 304] width 51 height 7
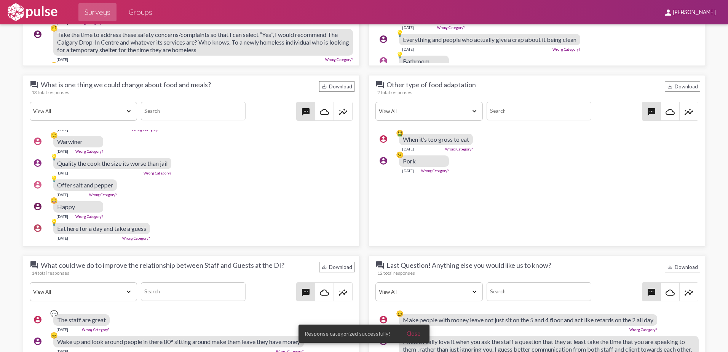
scroll to position [1104, 0]
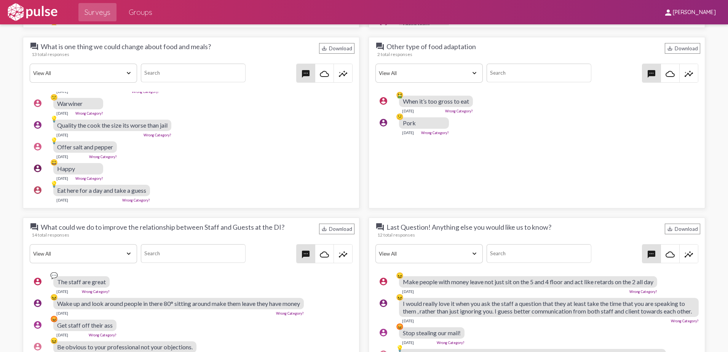
click at [141, 198] on link "Wrong Category?" at bounding box center [136, 200] width 28 height 4
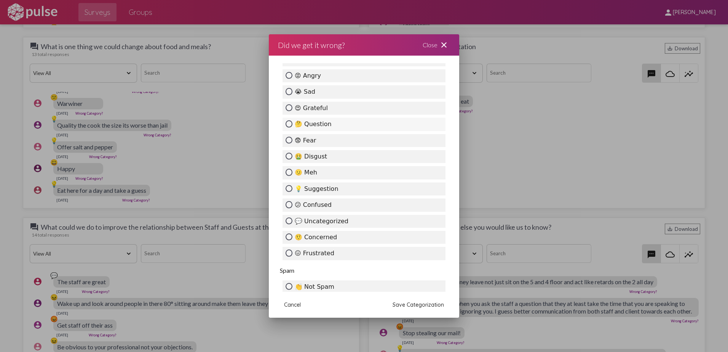
scroll to position [152, 0]
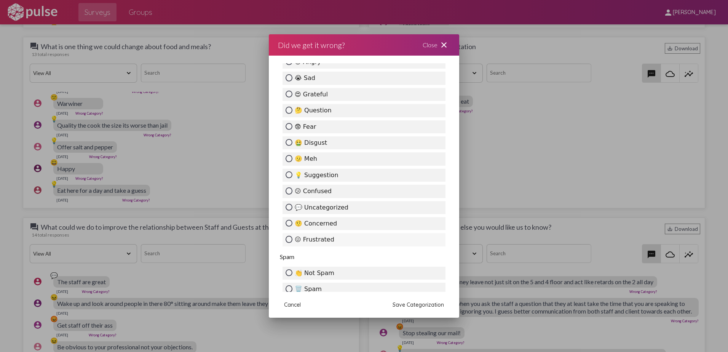
click at [327, 240] on label "😖 Frustrated" at bounding box center [364, 239] width 163 height 13
click at [292, 240] on input "😖 Frustrated" at bounding box center [289, 239] width 7 height 7
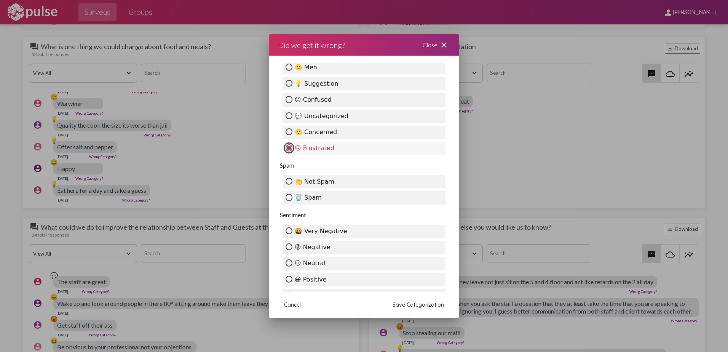
scroll to position [259, 0]
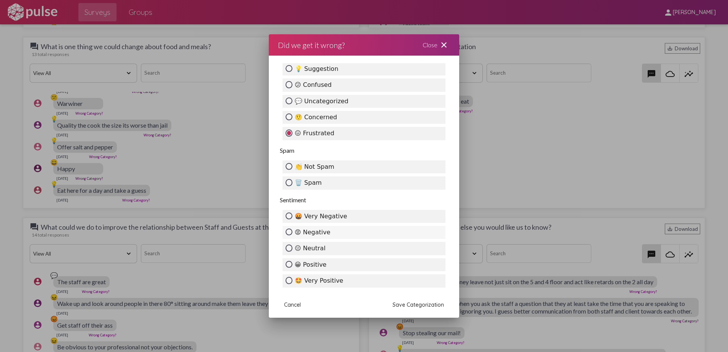
click at [340, 228] on label "😡 Negative" at bounding box center [364, 232] width 163 height 13
click at [292, 228] on input "😡 Negative" at bounding box center [289, 231] width 7 height 7
click at [440, 305] on span "Save Categorization" at bounding box center [418, 304] width 51 height 7
